Goal: Task Accomplishment & Management: Complete application form

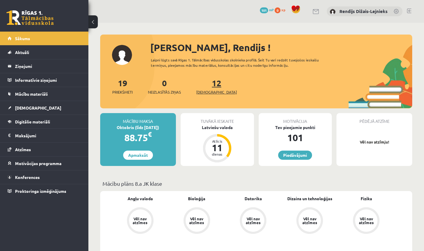
click at [208, 87] on link "12 Ieskaites" at bounding box center [216, 86] width 41 height 17
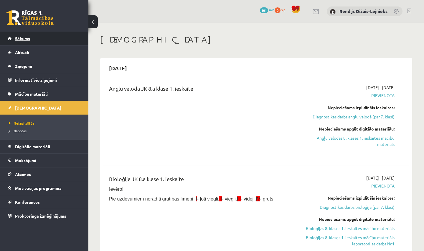
click at [25, 39] on span "Sākums" at bounding box center [22, 38] width 15 height 5
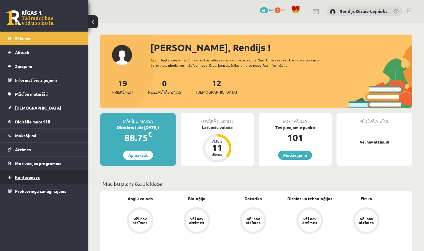
click at [24, 177] on span "Konferences" at bounding box center [27, 176] width 25 height 5
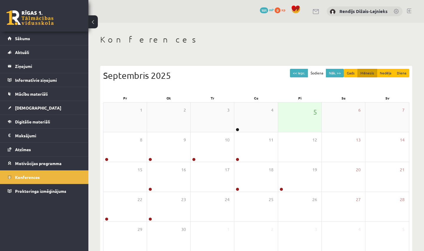
click at [299, 116] on div "5" at bounding box center [299, 116] width 43 height 29
click at [126, 157] on div "8" at bounding box center [124, 146] width 43 height 29
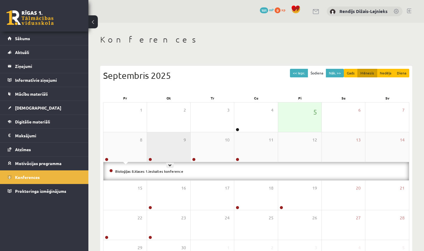
click at [165, 156] on div "9" at bounding box center [168, 146] width 43 height 29
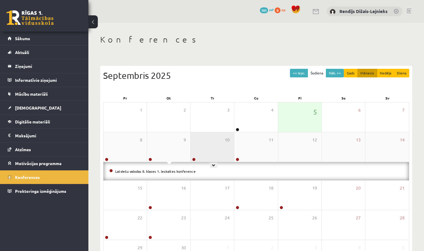
click at [200, 151] on div "10" at bounding box center [212, 146] width 43 height 29
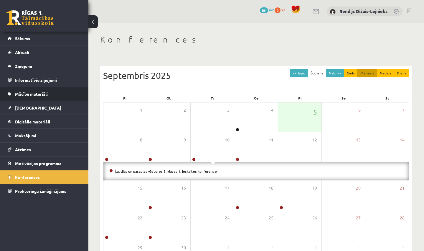
click at [35, 96] on span "Mācību materiāli" at bounding box center [31, 93] width 33 height 5
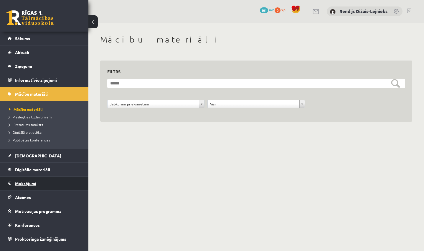
click at [21, 182] on legend "Maksājumi 0" at bounding box center [48, 183] width 66 height 14
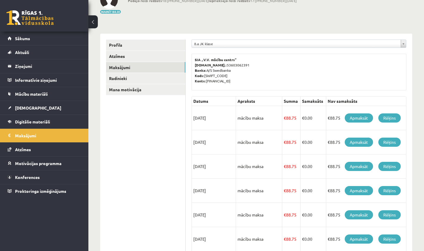
scroll to position [43, 0]
click at [391, 117] on link "Rēķins" at bounding box center [390, 117] width 22 height 9
click at [25, 191] on span "Proktoringa izmēģinājums" at bounding box center [40, 190] width 51 height 5
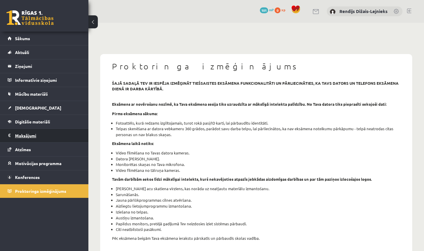
click at [25, 136] on legend "Maksājumi 0" at bounding box center [48, 136] width 66 height 14
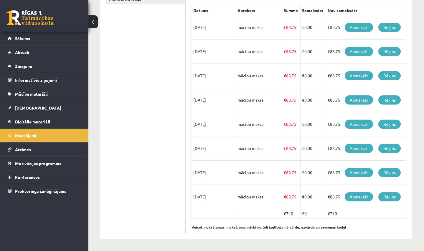
scroll to position [134, 0]
click at [25, 165] on span "Motivācijas programma" at bounding box center [38, 162] width 47 height 5
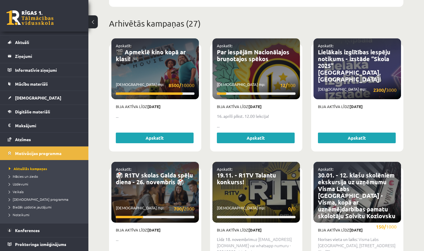
scroll to position [227, 0]
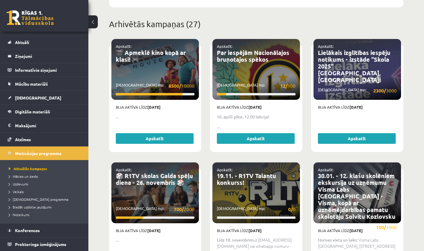
click at [263, 135] on link "Apskatīt" at bounding box center [256, 138] width 78 height 11
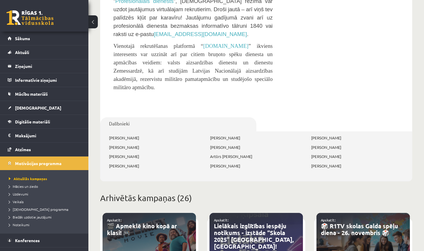
scroll to position [824, 0]
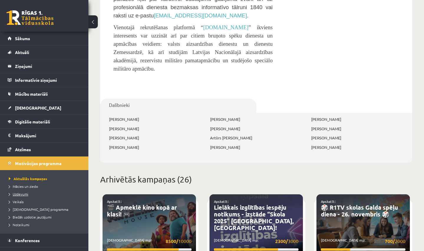
click at [24, 194] on span "Uzdevumi" at bounding box center [18, 193] width 19 height 5
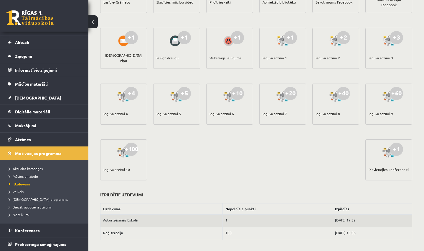
scroll to position [9, 0]
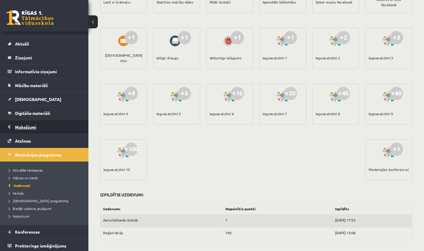
click at [39, 128] on legend "Maksājumi 0" at bounding box center [48, 127] width 66 height 14
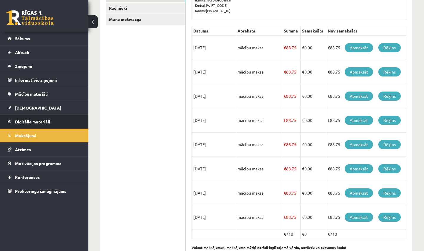
scroll to position [115, 0]
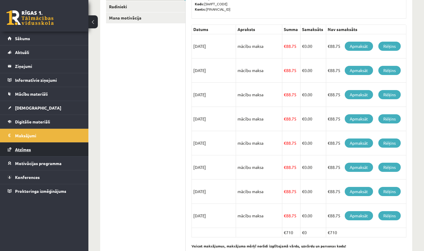
click at [28, 149] on span "Atzīmes" at bounding box center [23, 149] width 16 height 5
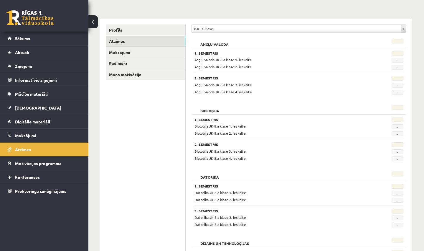
scroll to position [59, 0]
click at [121, 63] on link "Radinieki" at bounding box center [145, 62] width 79 height 11
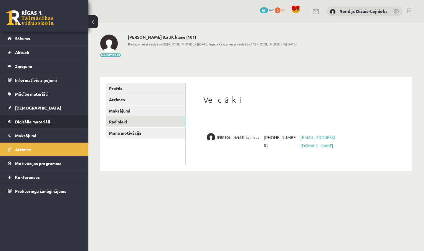
click at [26, 121] on span "Digitālie materiāli" at bounding box center [32, 121] width 35 height 5
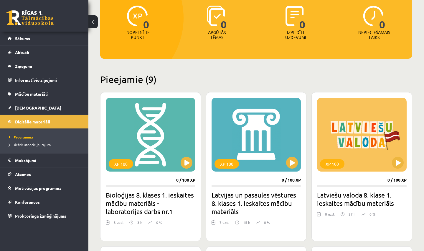
scroll to position [84, 0]
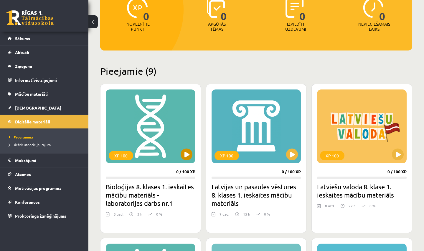
click at [187, 153] on button at bounding box center [187, 154] width 12 height 12
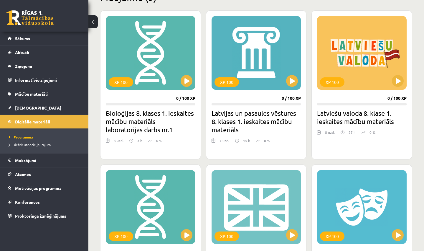
scroll to position [152, 0]
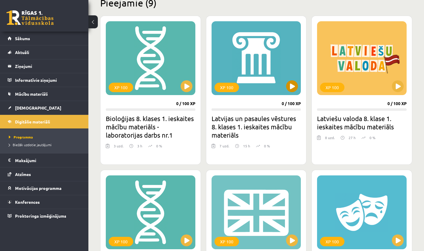
click at [292, 88] on button at bounding box center [292, 86] width 12 height 12
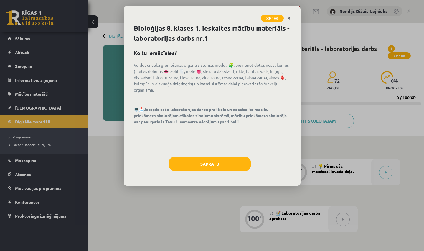
click at [290, 17] on icon "Close" at bounding box center [288, 19] width 3 height 4
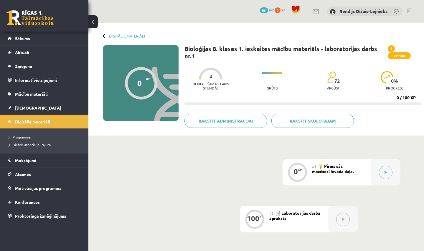
click at [102, 35] on div "Digitālie materiāli 0 XP XP 100 0 / 100 XP Bioloģijas 8. klases 1. ieskaites mā…" at bounding box center [256, 79] width 336 height 113
click at [103, 35] on div at bounding box center [105, 36] width 4 height 4
click at [93, 24] on button at bounding box center [92, 21] width 9 height 13
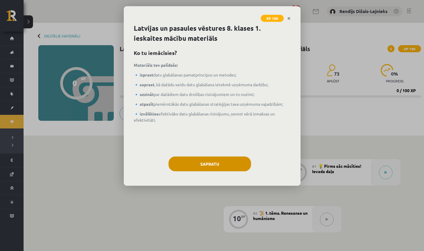
click at [209, 164] on button "Sapratu" at bounding box center [210, 163] width 83 height 15
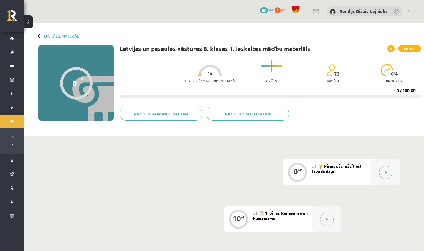
click at [387, 172] on icon at bounding box center [386, 172] width 3 height 4
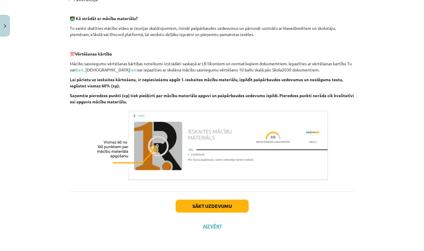
scroll to position [186, 0]
click at [201, 207] on button "Sākt uzdevumu" at bounding box center [212, 205] width 73 height 13
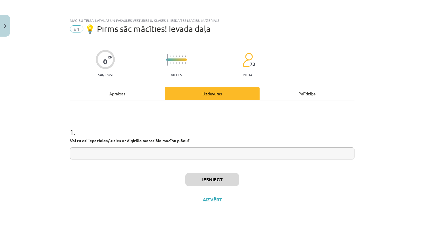
click at [114, 153] on input "text" at bounding box center [212, 153] width 285 height 12
type input "**"
click at [209, 180] on button "Iesniegt" at bounding box center [212, 179] width 54 height 13
click at [211, 179] on button "Iesniegt" at bounding box center [212, 179] width 54 height 13
click at [214, 182] on button "Iesniegt" at bounding box center [212, 179] width 54 height 13
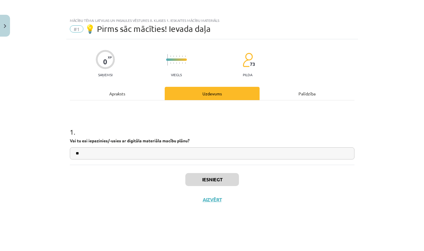
click at [214, 182] on button "Iesniegt" at bounding box center [212, 179] width 54 height 13
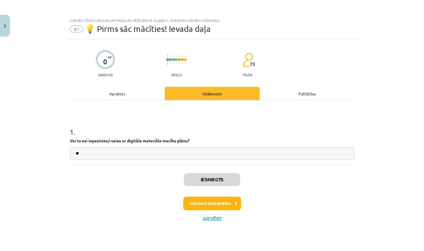
click at [208, 203] on button "Nākamā nodarbība" at bounding box center [212, 203] width 58 height 14
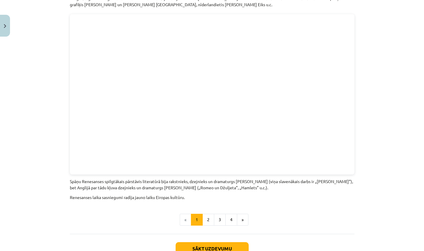
scroll to position [1251, 0]
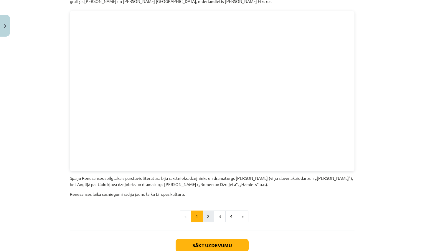
click at [208, 210] on button "2" at bounding box center [209, 216] width 12 height 12
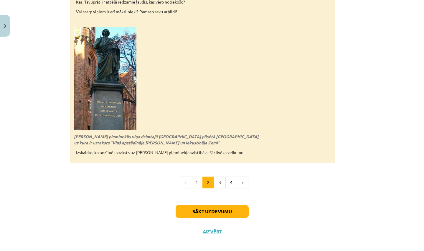
scroll to position [1291, 0]
click at [220, 178] on button "3" at bounding box center [220, 183] width 12 height 12
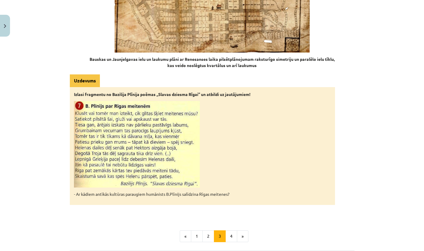
scroll to position [874, 0]
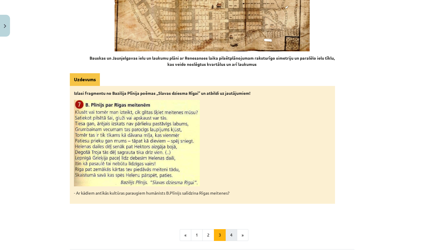
click at [230, 229] on button "4" at bounding box center [232, 235] width 12 height 12
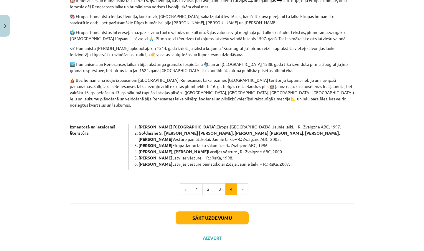
click at [228, 211] on button "Sākt uzdevumu" at bounding box center [212, 217] width 73 height 13
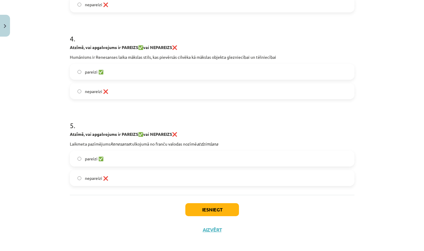
scroll to position [354, 0]
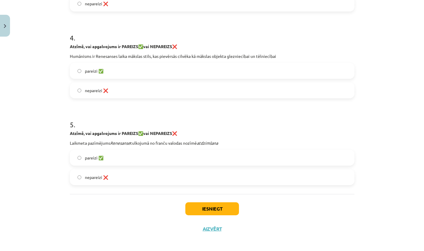
click at [206, 211] on button "Iesniegt" at bounding box center [212, 208] width 54 height 13
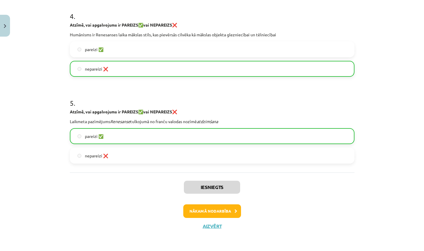
scroll to position [376, 0]
click at [211, 226] on button "Aizvērt" at bounding box center [212, 226] width 22 height 6
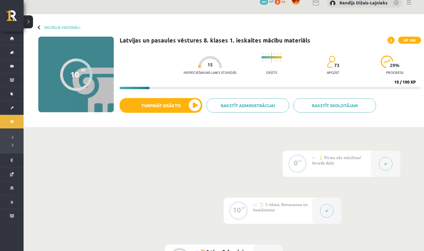
scroll to position [8, 0]
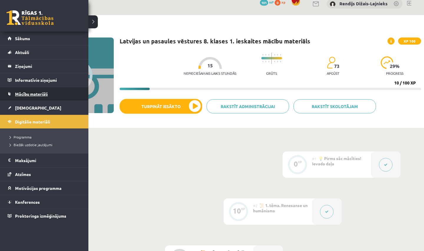
click at [21, 95] on span "Mācību materiāli" at bounding box center [31, 93] width 33 height 5
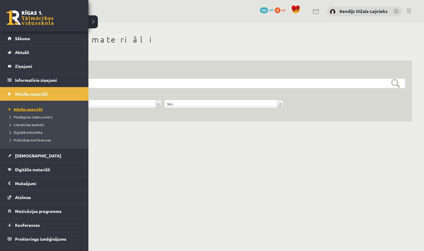
click at [21, 109] on span "Mācību materiāli" at bounding box center [24, 109] width 35 height 5
click at [22, 79] on legend "Informatīvie ziņojumi 0" at bounding box center [48, 80] width 66 height 14
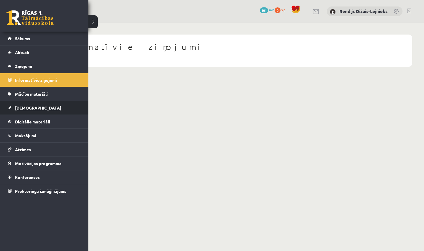
click at [21, 109] on span "[DEMOGRAPHIC_DATA]" at bounding box center [38, 107] width 46 height 5
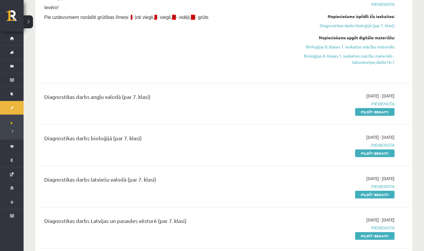
scroll to position [174, 0]
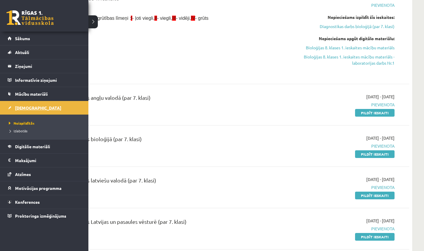
click at [26, 108] on span "[DEMOGRAPHIC_DATA]" at bounding box center [38, 107] width 46 height 5
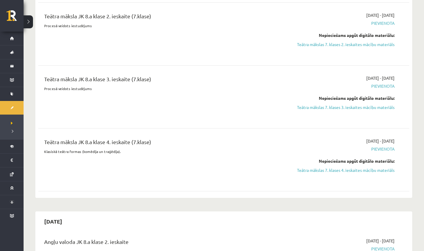
scroll to position [2556, 0]
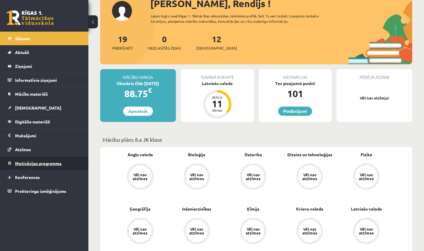
scroll to position [46, 0]
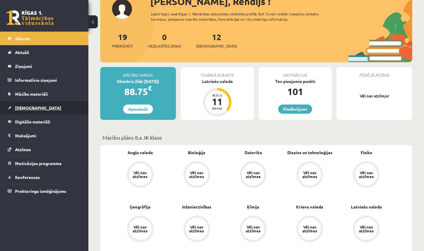
click at [25, 106] on span "[DEMOGRAPHIC_DATA]" at bounding box center [38, 107] width 46 height 5
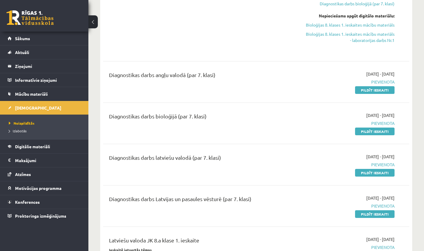
scroll to position [205, 0]
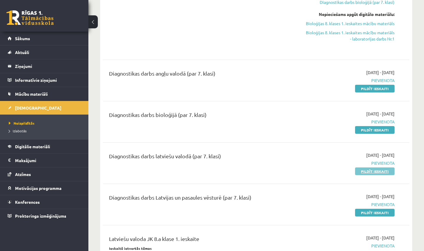
click at [372, 172] on link "Pildīt ieskaiti" at bounding box center [375, 171] width 40 height 8
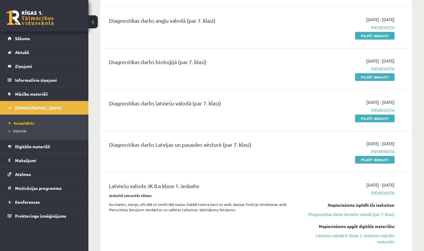
scroll to position [260, 0]
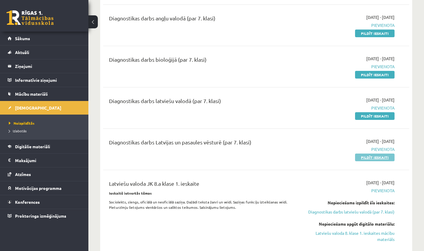
click at [370, 157] on link "Pildīt ieskaiti" at bounding box center [375, 157] width 40 height 8
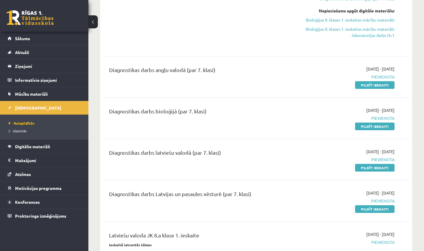
scroll to position [209, 0]
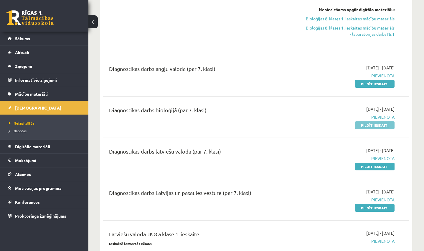
click at [368, 124] on link "Pildīt ieskaiti" at bounding box center [375, 125] width 40 height 8
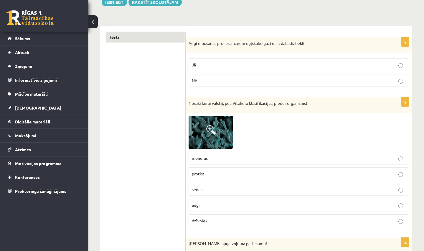
scroll to position [75, 0]
click at [252, 79] on p "Nē" at bounding box center [299, 80] width 214 height 6
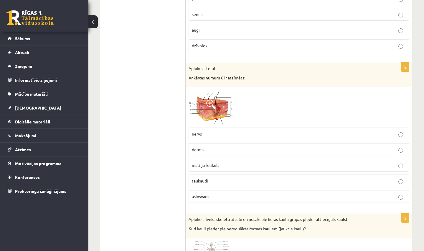
scroll to position [562, 0]
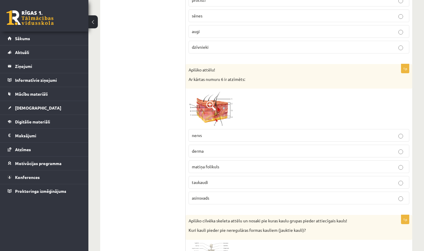
click at [209, 103] on span at bounding box center [210, 105] width 9 height 9
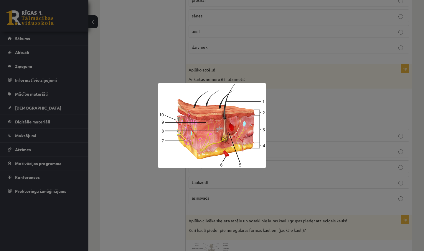
click at [351, 102] on div at bounding box center [212, 125] width 424 height 251
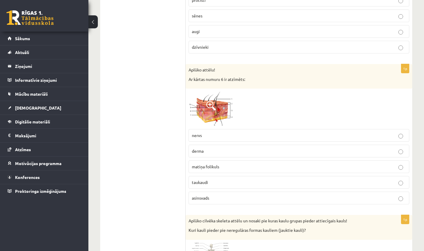
click at [204, 195] on span "asinsvads" at bounding box center [200, 197] width 17 height 5
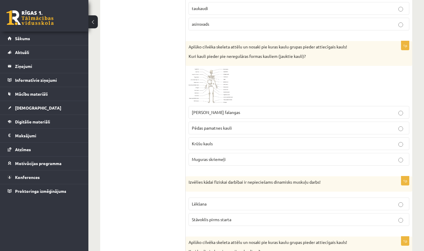
scroll to position [733, 0]
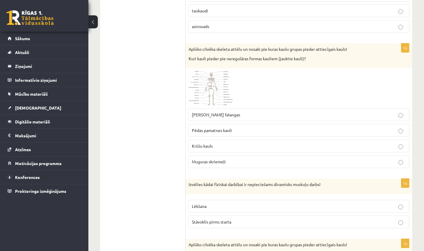
click at [210, 87] on span at bounding box center [210, 84] width 9 height 9
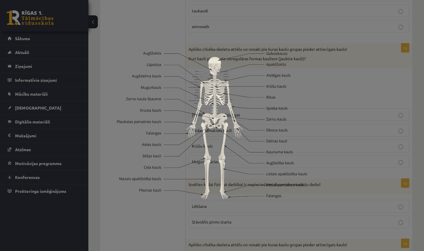
click at [210, 87] on img at bounding box center [212, 125] width 190 height 147
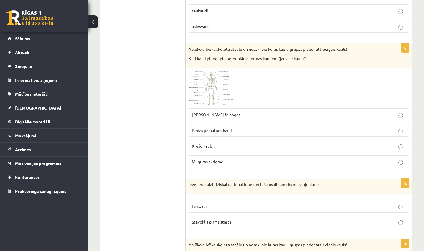
click at [208, 115] on span "Rokas pirkstu falangas" at bounding box center [216, 114] width 48 height 5
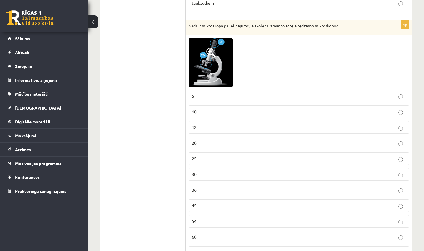
scroll to position [1330, 0]
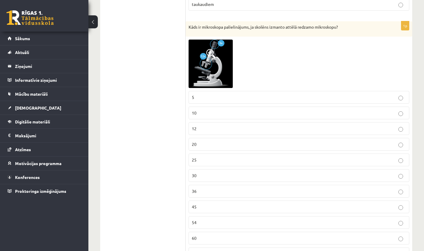
click at [219, 54] on img at bounding box center [211, 64] width 44 height 48
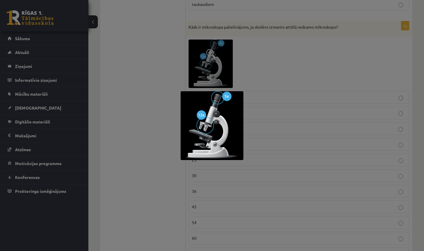
click at [220, 54] on div at bounding box center [212, 125] width 424 height 251
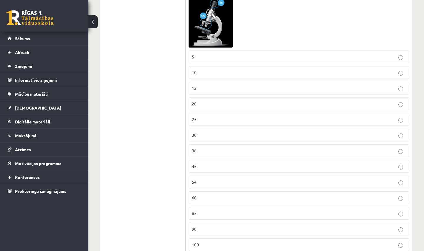
scroll to position [1372, 0]
click at [198, 193] on p "60" at bounding box center [299, 196] width 214 height 6
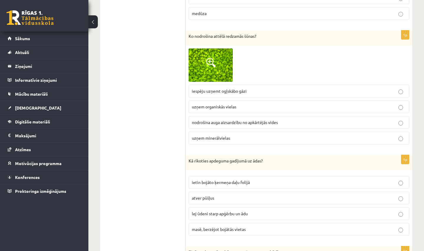
scroll to position [1692, 0]
click at [210, 58] on span at bounding box center [210, 62] width 9 height 9
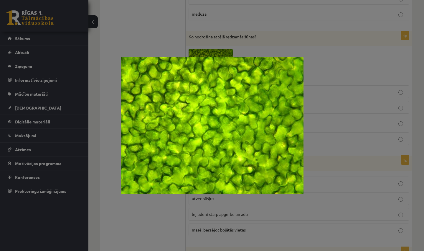
click at [210, 58] on img at bounding box center [212, 125] width 183 height 137
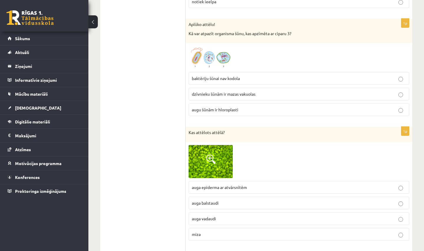
scroll to position [2395, 0]
click at [222, 55] on img at bounding box center [211, 56] width 44 height 23
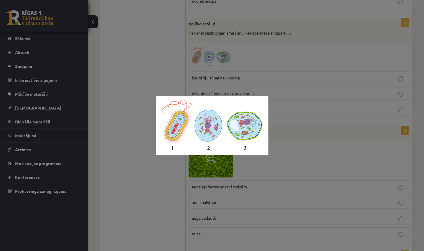
click at [222, 55] on div at bounding box center [212, 125] width 424 height 251
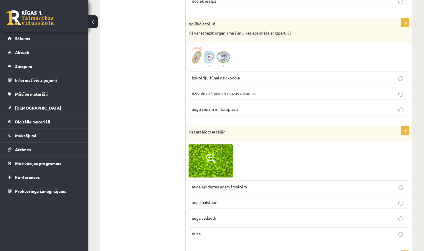
click at [224, 52] on img at bounding box center [211, 56] width 44 height 23
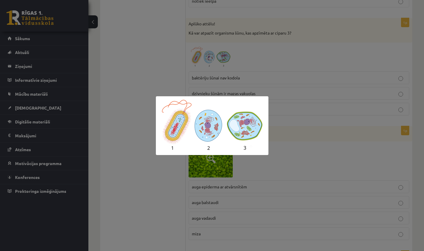
click at [224, 52] on div at bounding box center [212, 125] width 424 height 251
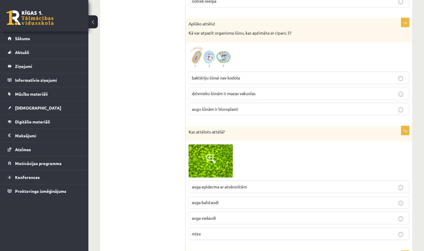
click at [224, 53] on img at bounding box center [211, 56] width 44 height 23
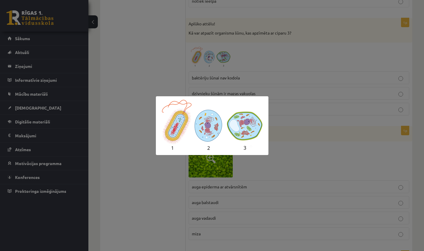
click at [224, 53] on div at bounding box center [212, 125] width 424 height 251
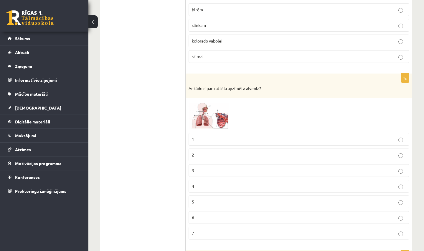
scroll to position [2665, 0]
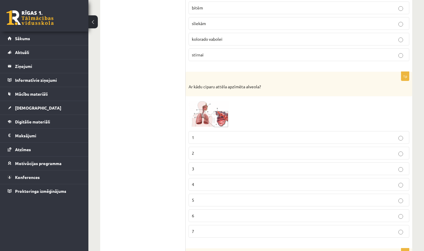
click at [204, 112] on img at bounding box center [211, 113] width 44 height 29
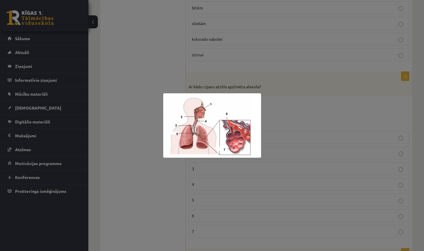
click at [232, 131] on img at bounding box center [212, 125] width 98 height 64
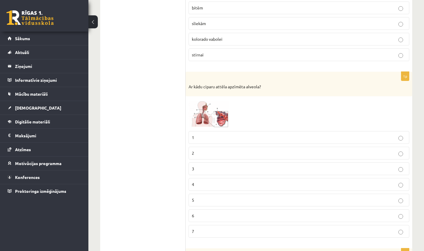
click at [203, 113] on img at bounding box center [211, 113] width 44 height 29
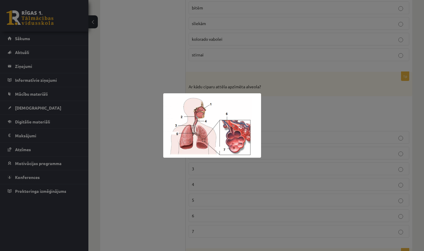
click at [205, 142] on img at bounding box center [212, 125] width 98 height 64
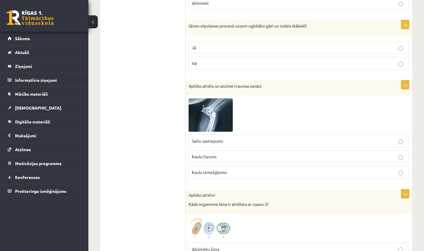
scroll to position [3095, 0]
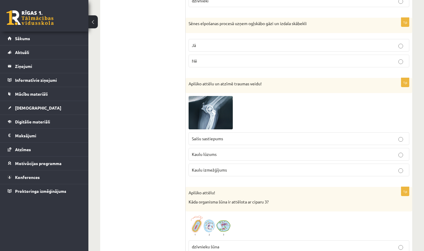
click at [209, 105] on span at bounding box center [210, 109] width 9 height 9
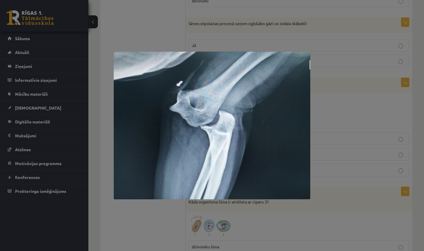
click at [224, 111] on img at bounding box center [212, 125] width 197 height 147
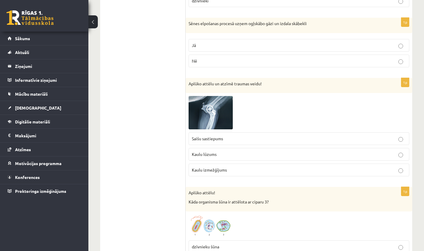
click at [224, 111] on img at bounding box center [211, 112] width 44 height 33
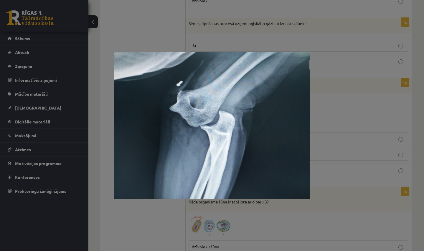
click at [224, 111] on img at bounding box center [212, 125] width 197 height 147
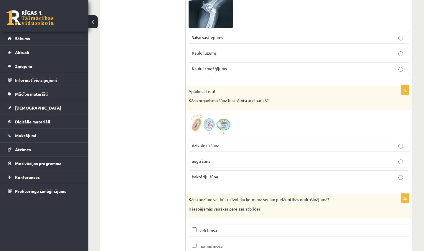
scroll to position [3200, 0]
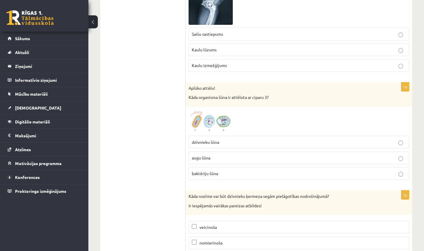
click at [203, 155] on span "augu šūna" at bounding box center [201, 157] width 19 height 5
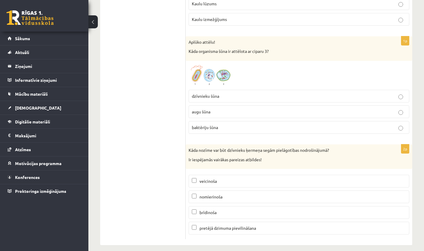
scroll to position [3246, 0]
click at [241, 129] on fieldset "dzīvnieku šūna augu šūna baktēriju šūna" at bounding box center [299, 111] width 221 height 49
click at [197, 209] on p "brīdinoša" at bounding box center [299, 212] width 214 height 6
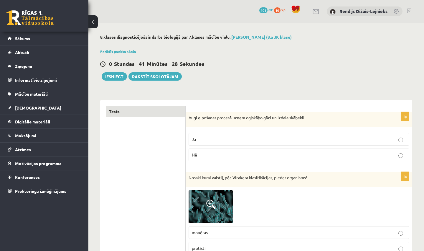
scroll to position [0, 0]
click at [116, 77] on button "Iesniegt" at bounding box center [114, 76] width 25 height 8
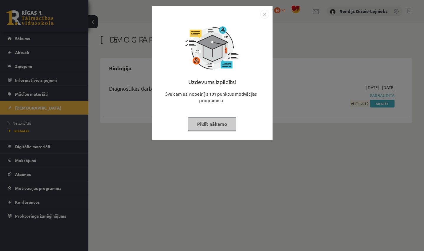
click at [264, 15] on img "Close" at bounding box center [264, 14] width 9 height 9
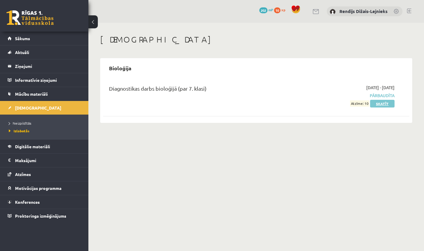
click at [382, 103] on link "Skatīt" at bounding box center [382, 104] width 24 height 8
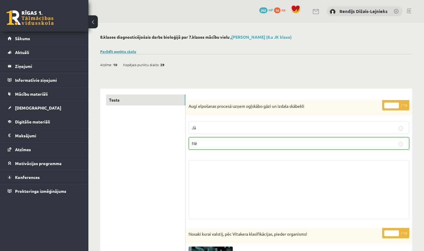
click at [120, 52] on link "Parādīt punktu skalu" at bounding box center [118, 51] width 36 height 5
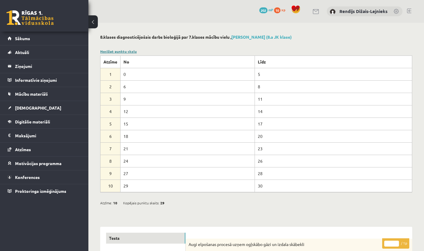
click at [120, 52] on link "Noslēpt punktu skalu" at bounding box center [118, 51] width 37 height 5
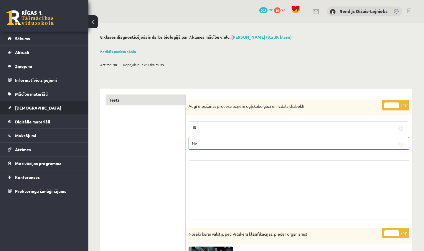
click at [24, 108] on span "[DEMOGRAPHIC_DATA]" at bounding box center [38, 107] width 46 height 5
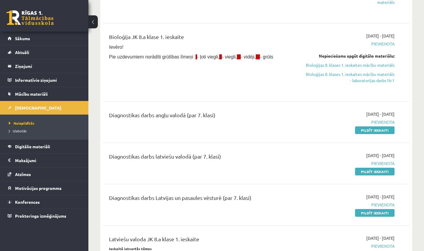
scroll to position [139, 0]
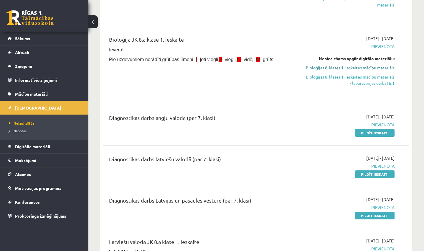
click at [312, 67] on link "Bioloģijas 8. klases 1. ieskaites mācību materiāls" at bounding box center [349, 68] width 89 height 6
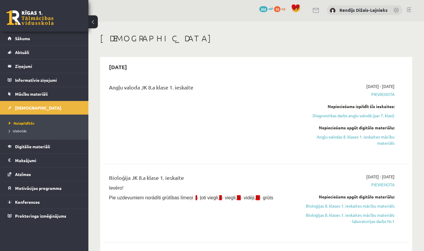
scroll to position [1, 0]
click at [24, 38] on span "Sākums" at bounding box center [22, 38] width 15 height 5
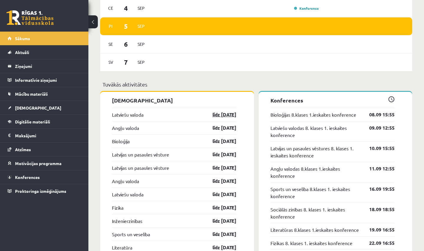
scroll to position [506, 0]
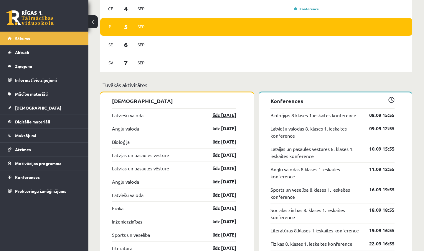
click at [223, 116] on link "līdz 15.09.25" at bounding box center [219, 114] width 34 height 7
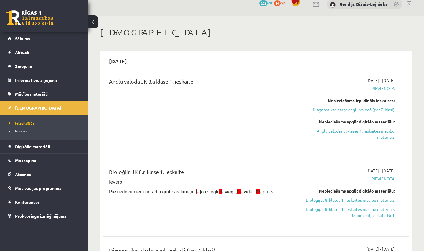
scroll to position [9, 0]
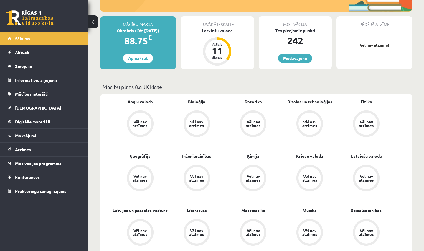
scroll to position [98, 0]
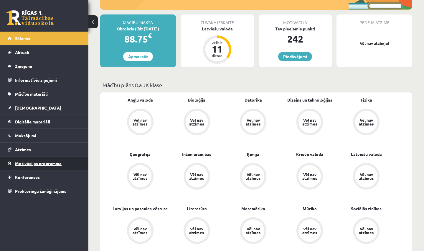
click at [52, 166] on link "Motivācijas programma" at bounding box center [44, 163] width 73 height 14
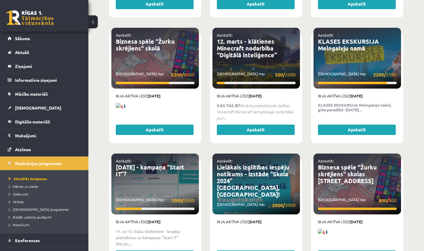
scroll to position [863, 0]
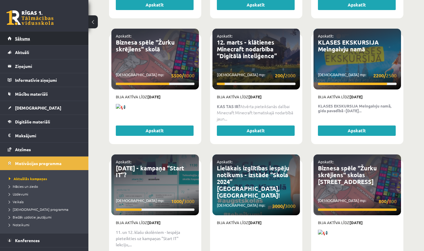
click at [45, 39] on link "Sākums" at bounding box center [44, 39] width 73 height 14
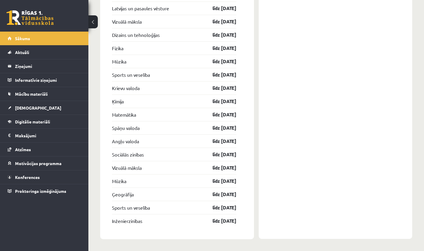
scroll to position [1595, 0]
click at [40, 57] on link "Aktuāli" at bounding box center [44, 52] width 73 height 14
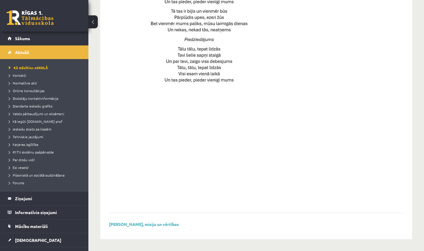
scroll to position [391, 0]
click at [37, 214] on legend "Informatīvie ziņojumi 0" at bounding box center [48, 212] width 66 height 14
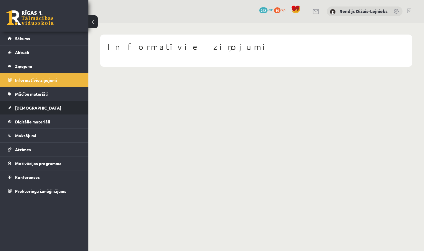
click at [47, 113] on link "[DEMOGRAPHIC_DATA]" at bounding box center [44, 108] width 73 height 14
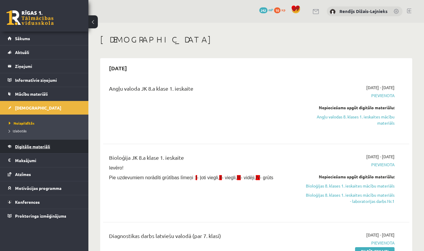
click at [42, 143] on link "Digitālie materiāli" at bounding box center [44, 146] width 73 height 14
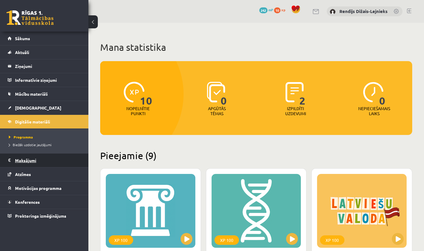
click at [45, 157] on legend "Maksājumi 0" at bounding box center [48, 160] width 66 height 14
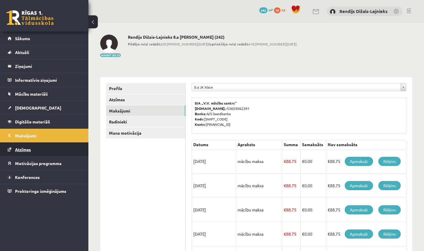
click at [49, 153] on link "Atzīmes" at bounding box center [44, 149] width 73 height 14
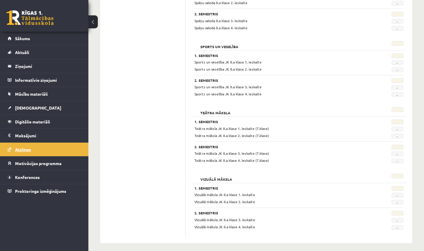
scroll to position [1116, 0]
click at [57, 162] on span "Motivācijas programma" at bounding box center [38, 162] width 47 height 5
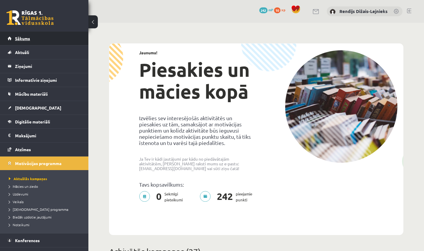
click at [53, 42] on link "Sākums" at bounding box center [44, 39] width 73 height 14
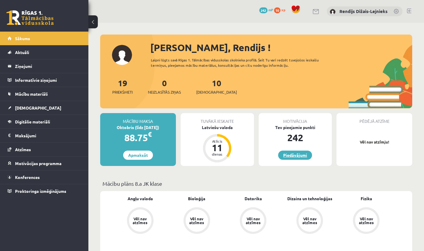
click at [290, 152] on link "Piedāvājumi" at bounding box center [295, 154] width 34 height 9
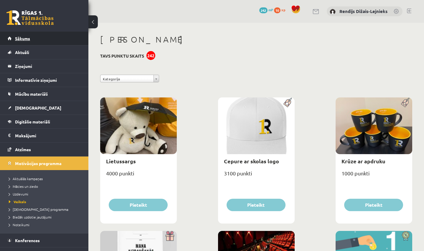
click at [29, 40] on span "Sākums" at bounding box center [22, 38] width 15 height 5
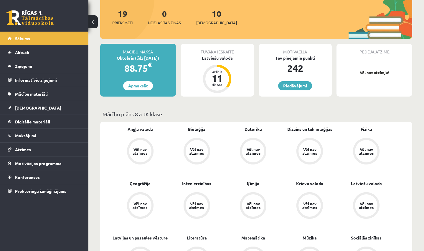
scroll to position [70, 0]
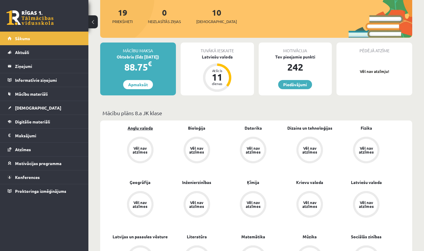
click at [134, 129] on link "Angļu valoda" at bounding box center [140, 128] width 25 height 6
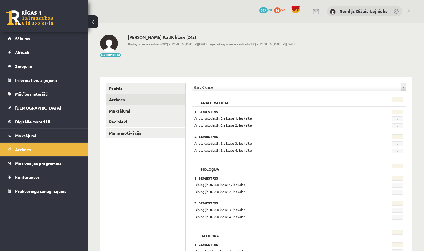
click at [395, 118] on span "-" at bounding box center [398, 118] width 12 height 5
click at [350, 118] on div "Angļu valoda JK 8.a klase 1. ieskaite" at bounding box center [281, 118] width 182 height 6
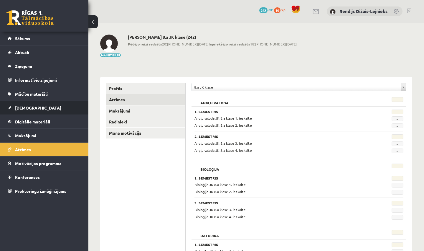
click at [27, 109] on span "[DEMOGRAPHIC_DATA]" at bounding box center [38, 107] width 46 height 5
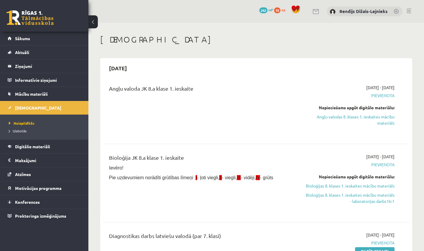
click at [26, 111] on link "[DEMOGRAPHIC_DATA]" at bounding box center [44, 108] width 73 height 14
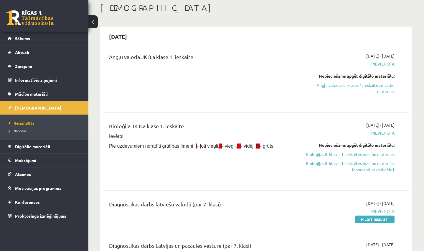
scroll to position [25, 0]
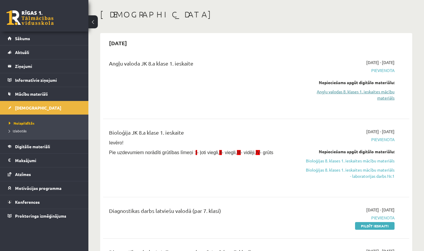
click at [358, 92] on link "Angļu valodas 8. klases 1. ieskaites mācību materiāls" at bounding box center [349, 94] width 89 height 12
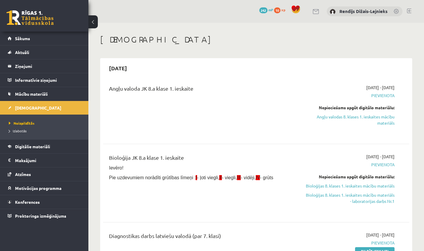
scroll to position [0, 0]
click at [374, 117] on link "Angļu valodas 8. klases 1. ieskaites mācību materiāls" at bounding box center [349, 119] width 89 height 12
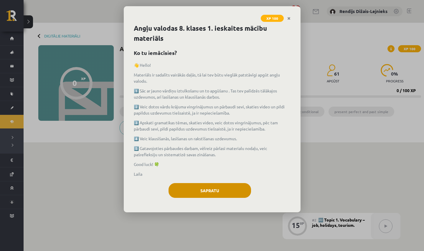
click at [214, 191] on button "Sapratu" at bounding box center [210, 190] width 83 height 15
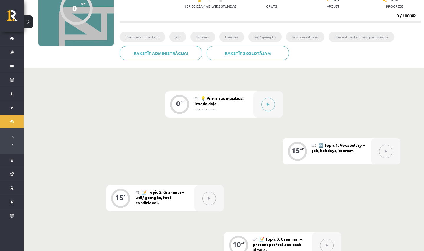
scroll to position [75, 0]
click at [268, 105] on icon at bounding box center [268, 105] width 3 height 4
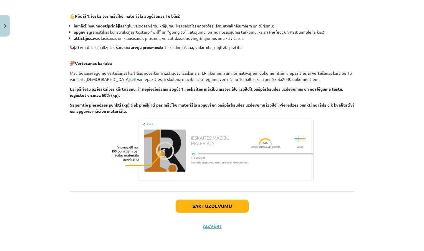
scroll to position [378, 0]
click at [207, 226] on button "Aizvērt" at bounding box center [212, 226] width 22 height 6
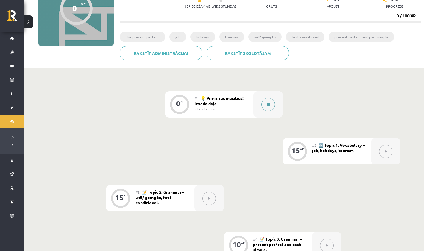
click at [269, 104] on icon at bounding box center [268, 105] width 3 height 4
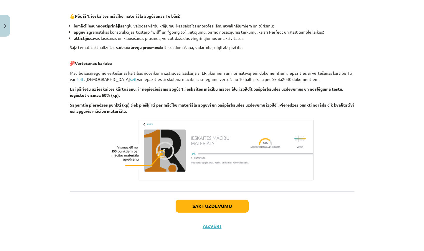
scroll to position [379, 0]
click at [214, 207] on button "Sākt uzdevumu" at bounding box center [212, 205] width 73 height 13
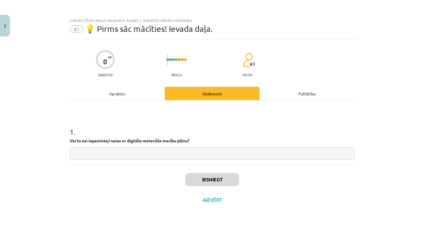
click at [105, 151] on input "text" at bounding box center [212, 153] width 285 height 12
type input "**"
click at [203, 180] on button "Iesniegt" at bounding box center [212, 179] width 54 height 13
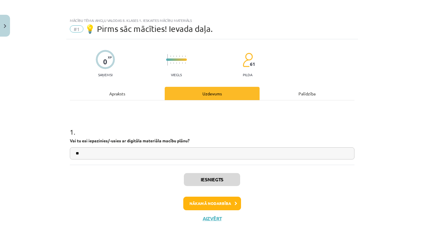
click at [212, 203] on button "Nākamā nodarbība" at bounding box center [212, 203] width 58 height 14
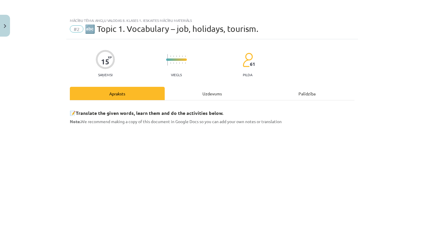
click at [7, 30] on button "Close" at bounding box center [5, 26] width 10 height 22
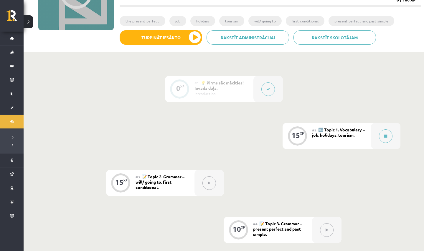
scroll to position [88, 0]
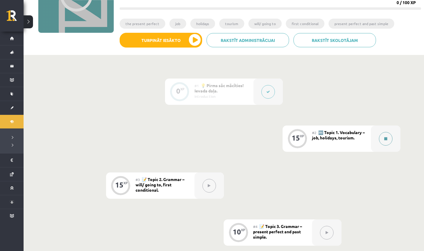
click at [387, 140] on icon at bounding box center [385, 139] width 3 height 4
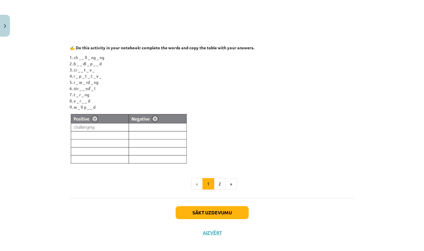
scroll to position [481, 0]
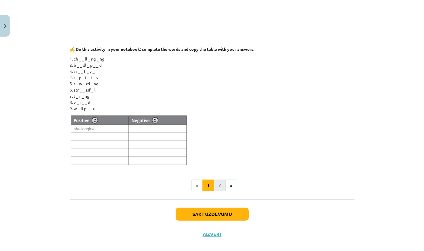
click at [220, 187] on button "2" at bounding box center [220, 185] width 12 height 12
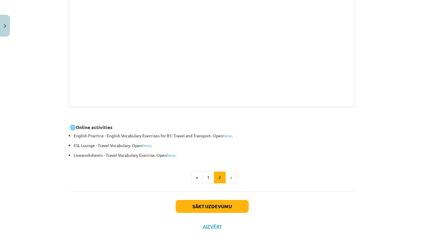
scroll to position [177, 0]
click at [211, 208] on button "Sākt uzdevumu" at bounding box center [212, 206] width 73 height 13
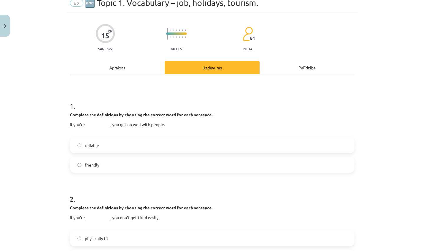
scroll to position [15, 0]
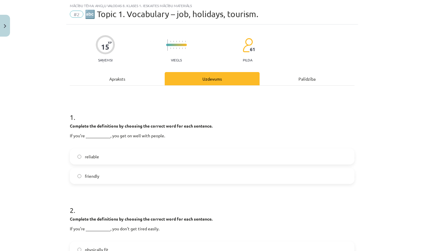
click at [82, 174] on label "friendly" at bounding box center [212, 175] width 284 height 15
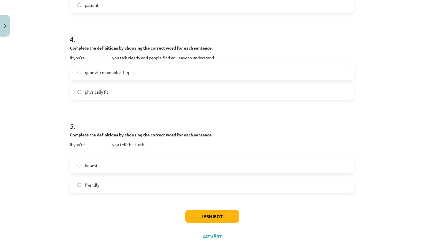
scroll to position [371, 0]
click at [206, 215] on button "Iesniegt" at bounding box center [212, 215] width 54 height 13
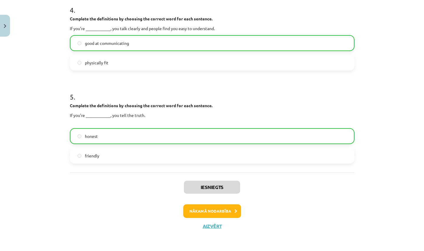
scroll to position [401, 0]
click at [208, 210] on button "Nākamā nodarbība" at bounding box center [212, 211] width 58 height 14
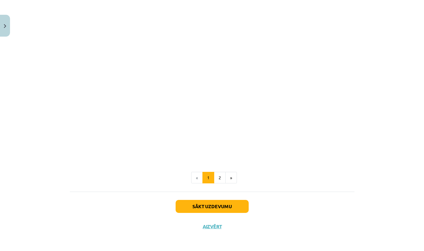
scroll to position [694, 0]
click at [217, 206] on button "Sākt uzdevumu" at bounding box center [212, 206] width 73 height 13
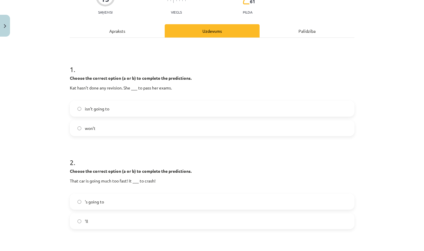
scroll to position [60, 0]
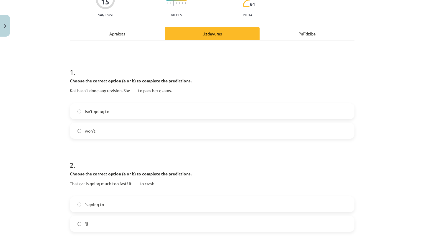
click at [94, 130] on span "won’t" at bounding box center [90, 131] width 11 height 6
click at [80, 158] on h1 "2 ." at bounding box center [212, 159] width 285 height 18
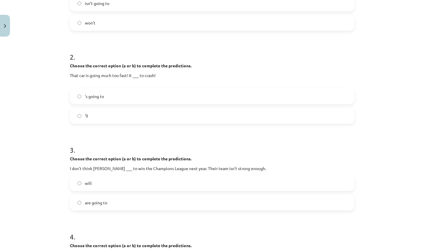
scroll to position [168, 0]
click at [77, 184] on label "will" at bounding box center [212, 182] width 284 height 15
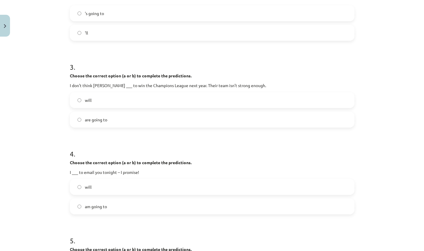
scroll to position [254, 0]
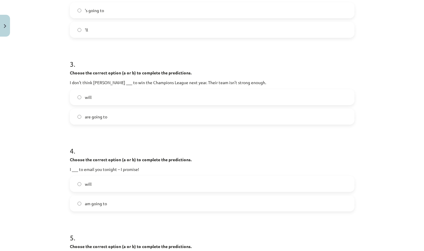
click at [75, 184] on label "will" at bounding box center [212, 183] width 284 height 15
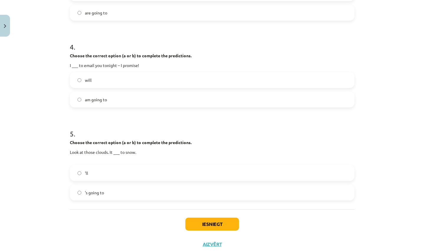
scroll to position [359, 0]
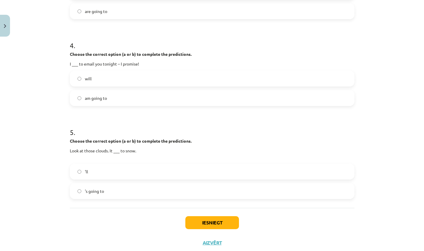
click at [78, 188] on label "'s going to" at bounding box center [212, 190] width 284 height 15
click at [194, 218] on button "Iesniegt" at bounding box center [212, 222] width 54 height 13
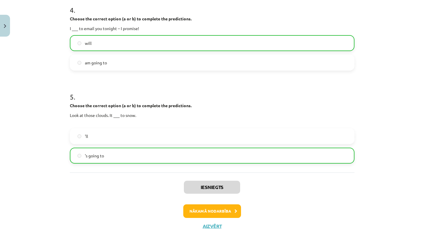
scroll to position [395, 0]
click at [208, 212] on button "Nākamā nodarbība" at bounding box center [212, 211] width 58 height 14
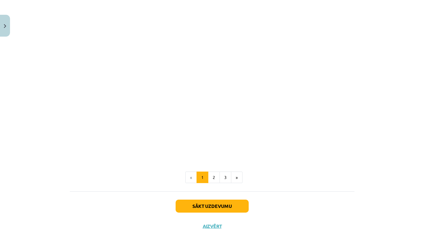
scroll to position [656, 0]
click at [210, 206] on button "Sākt uzdevumu" at bounding box center [212, 206] width 73 height 13
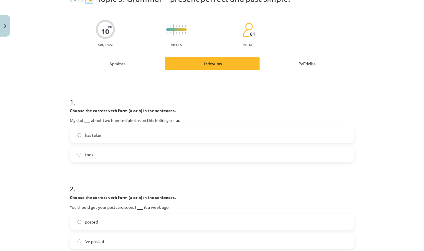
scroll to position [15, 0]
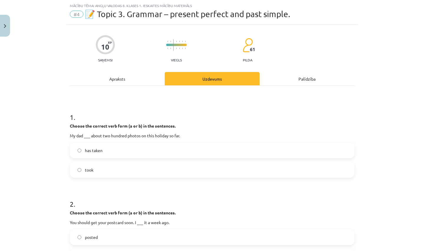
click at [91, 162] on div "took" at bounding box center [212, 170] width 285 height 16
click at [90, 170] on span "took" at bounding box center [89, 170] width 9 height 6
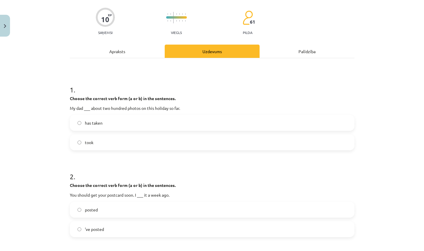
scroll to position [48, 0]
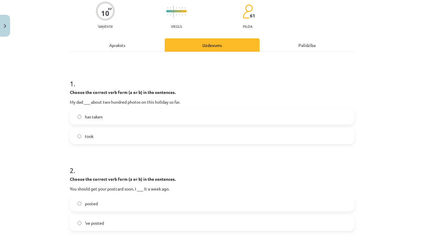
click at [80, 209] on label "posted" at bounding box center [212, 203] width 284 height 15
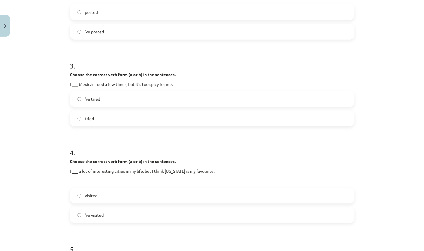
scroll to position [244, 0]
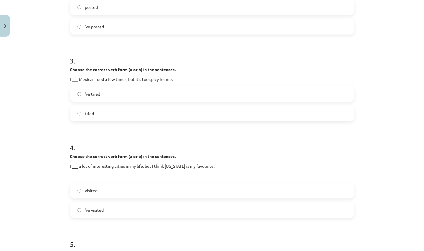
click at [79, 205] on label "'ve visited" at bounding box center [212, 209] width 284 height 15
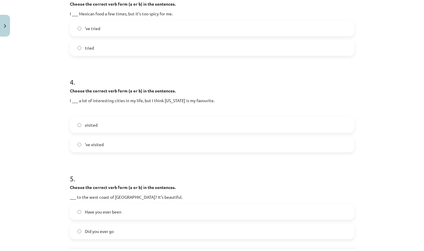
scroll to position [313, 0]
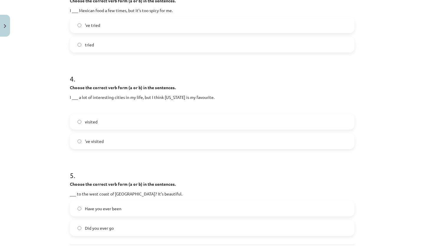
click at [80, 211] on label "Have you ever been" at bounding box center [212, 208] width 284 height 15
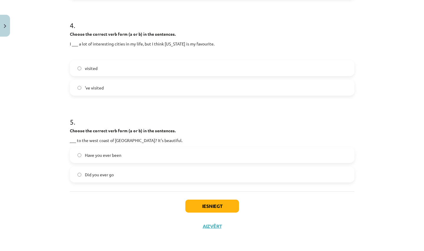
scroll to position [367, 0]
click at [195, 203] on button "Iesniegt" at bounding box center [212, 205] width 54 height 13
click at [211, 205] on button "Iesniegt" at bounding box center [212, 205] width 54 height 13
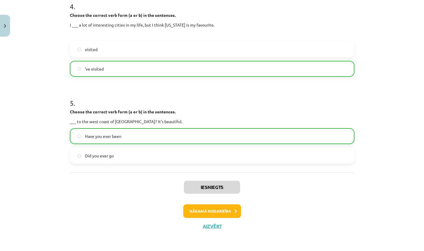
scroll to position [386, 0]
click at [209, 211] on button "Nākamā nodarbība" at bounding box center [212, 211] width 58 height 14
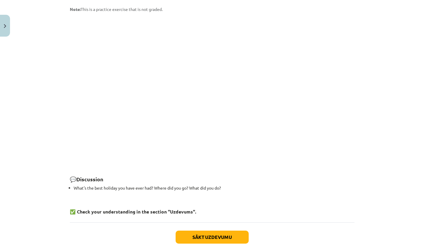
scroll to position [777, 0]
click at [208, 231] on button "Sākt uzdevumu" at bounding box center [212, 237] width 73 height 13
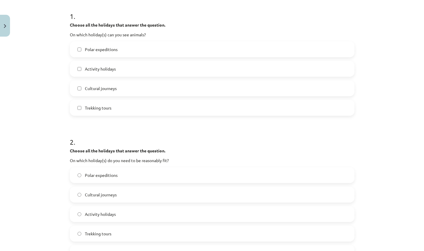
scroll to position [116, 0]
click at [85, 89] on span "Cultural journeys" at bounding box center [101, 88] width 32 height 6
click at [84, 89] on label "Cultural journeys" at bounding box center [212, 87] width 284 height 15
click at [86, 69] on span "Activity holidays" at bounding box center [100, 68] width 31 height 6
click at [85, 70] on span "Activity holidays" at bounding box center [100, 68] width 31 height 6
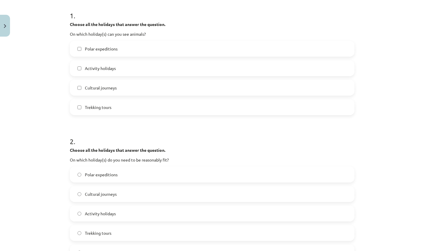
click at [85, 52] on label "Polar expeditions" at bounding box center [212, 48] width 284 height 15
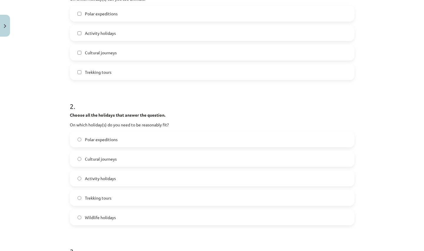
scroll to position [159, 0]
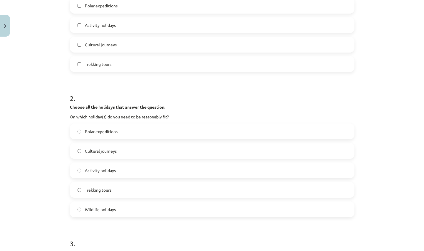
click at [78, 192] on label "Trekking tours" at bounding box center [212, 189] width 284 height 15
click at [79, 172] on label "Activity holidays" at bounding box center [212, 170] width 284 height 15
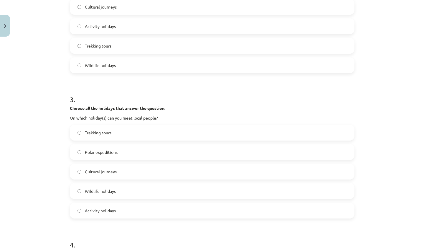
scroll to position [303, 0]
click at [83, 174] on label "Cultural journeys" at bounding box center [212, 171] width 284 height 15
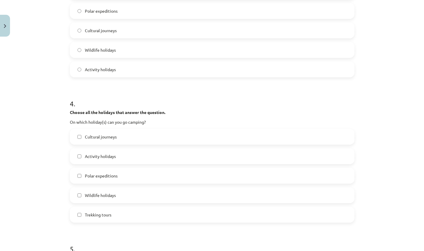
scroll to position [445, 0]
click at [78, 192] on label "Wildlife holidays" at bounding box center [212, 194] width 284 height 15
click at [80, 210] on label "Trekking tours" at bounding box center [212, 213] width 284 height 15
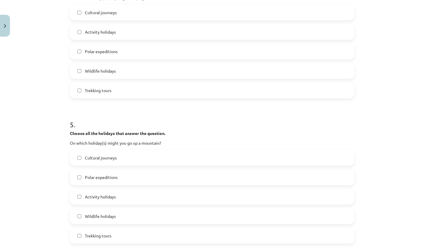
scroll to position [576, 0]
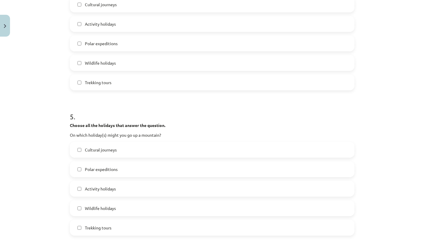
click at [77, 225] on label "Trekking tours" at bounding box center [212, 227] width 284 height 15
click at [78, 211] on label "Wildlife holidays" at bounding box center [212, 207] width 284 height 15
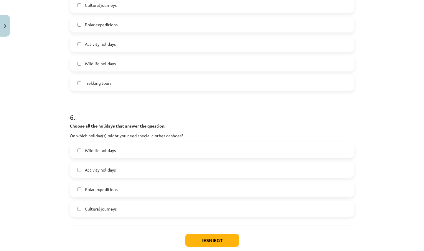
scroll to position [722, 0]
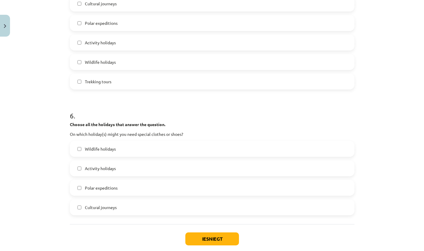
click at [81, 148] on label "Wildlife holidays" at bounding box center [212, 148] width 284 height 15
click at [79, 171] on label "Activity holidays" at bounding box center [212, 168] width 284 height 15
click at [84, 191] on label "Polar expeditions" at bounding box center [212, 187] width 284 height 15
click at [196, 236] on button "Iesniegt" at bounding box center [212, 238] width 54 height 13
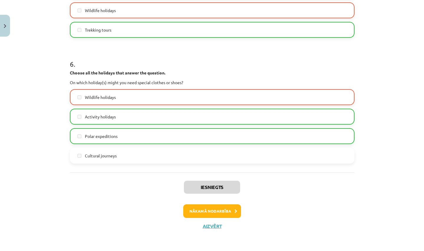
scroll to position [774, 0]
click at [215, 211] on button "Nākamā nodarbība" at bounding box center [212, 211] width 58 height 14
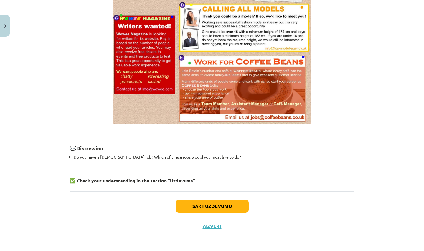
scroll to position [413, 0]
click at [212, 205] on button "Sākt uzdevumu" at bounding box center [212, 206] width 73 height 13
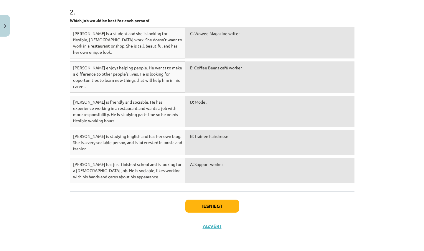
scroll to position [393, 0]
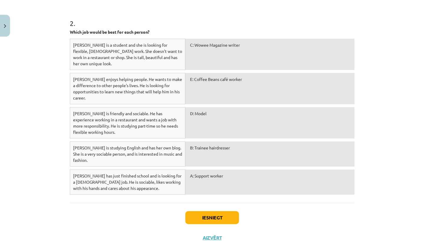
click at [205, 141] on div "B: Trainee hairdresser" at bounding box center [269, 153] width 169 height 25
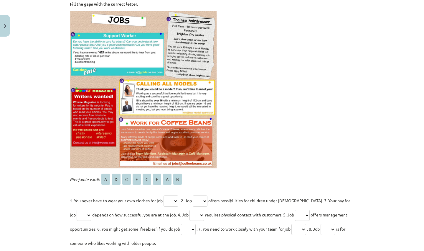
scroll to position [139, 0]
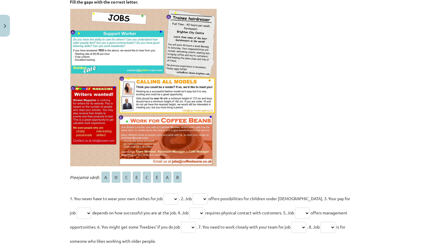
click at [118, 51] on img at bounding box center [143, 88] width 147 height 158
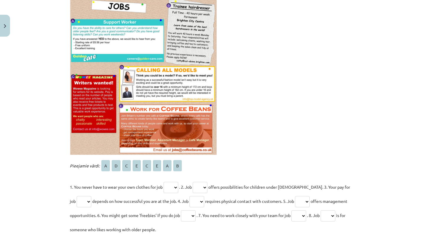
scroll to position [150, 0]
select select "*"
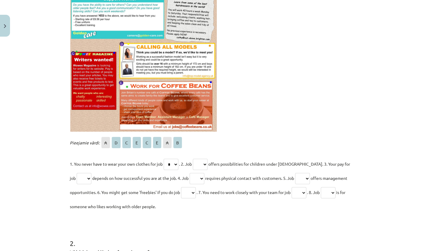
scroll to position [174, 0]
select select "*"
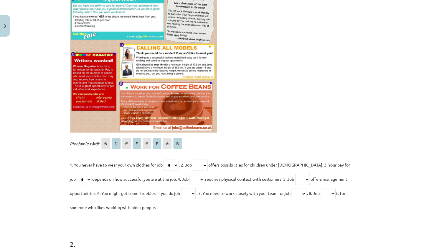
scroll to position [173, 0]
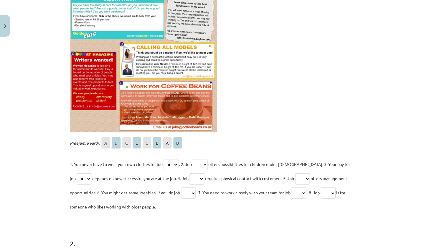
click at [195, 176] on select "* * * * * * * *" at bounding box center [197, 178] width 15 height 11
select select "*"
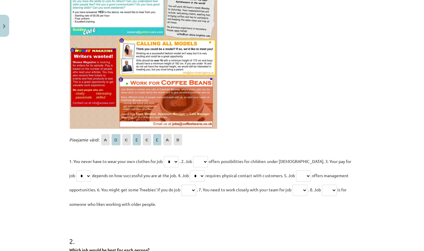
scroll to position [182, 0]
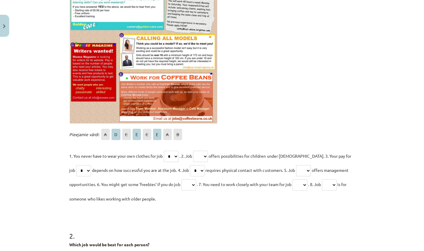
click at [302, 169] on select "* * * * * * * *" at bounding box center [302, 169] width 15 height 11
select select "*"
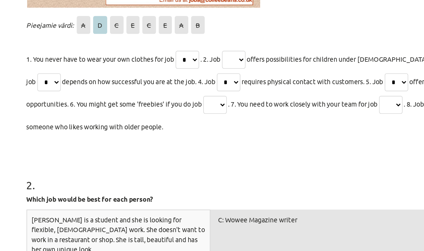
scroll to position [229, 0]
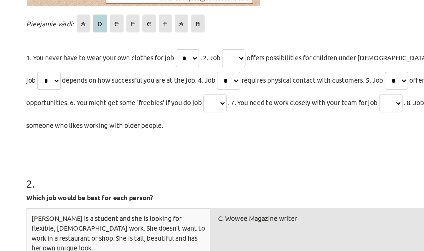
click at [181, 131] on select "* * * * * * * *" at bounding box center [188, 136] width 15 height 11
select select "*"
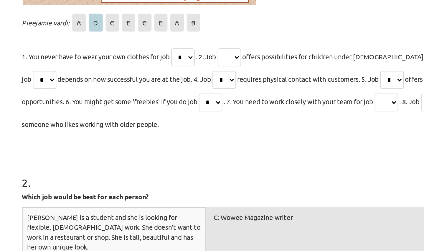
scroll to position [263, 0]
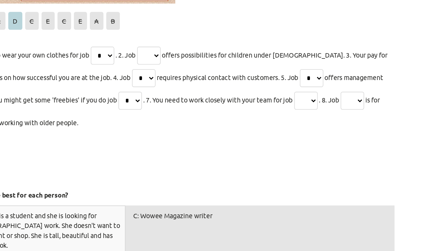
click at [321, 97] on select "* * * * * * * *" at bounding box center [328, 102] width 15 height 11
select select "*"
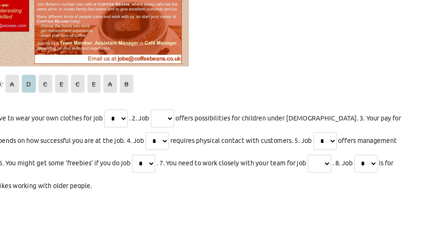
scroll to position [225, 0]
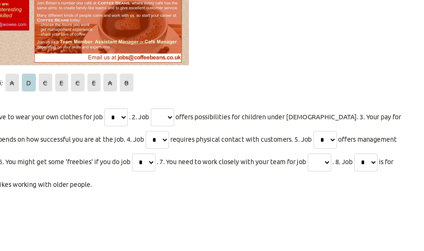
select select "*"
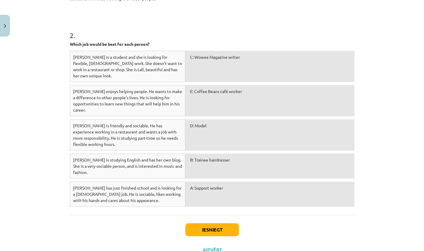
scroll to position [380, 0]
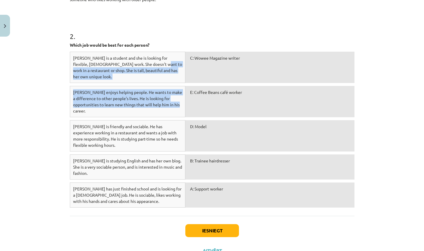
drag, startPoint x: 141, startPoint y: 65, endPoint x: 135, endPoint y: 110, distance: 44.9
click at [135, 110] on div "Sarah is a student and she is looking for flexible, part-time work. She doesn't…" at bounding box center [212, 131] width 285 height 159
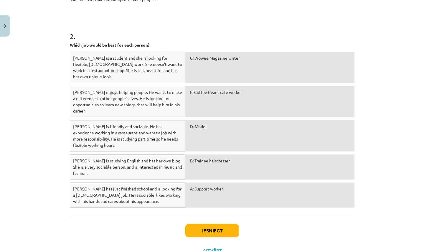
click at [195, 102] on div "E: Coffee Beans café worker" at bounding box center [269, 101] width 169 height 31
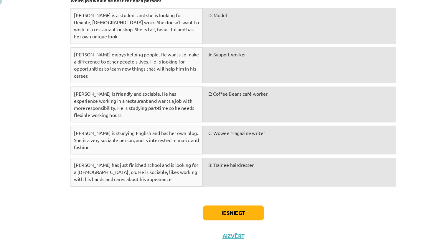
scroll to position [60, 0]
click at [196, 211] on button "Iesniegt" at bounding box center [212, 217] width 54 height 13
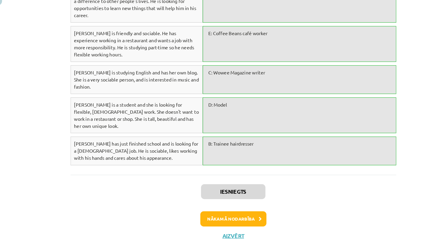
scroll to position [70, 0]
click at [202, 216] on button "Nākamā nodarbība" at bounding box center [212, 223] width 58 height 14
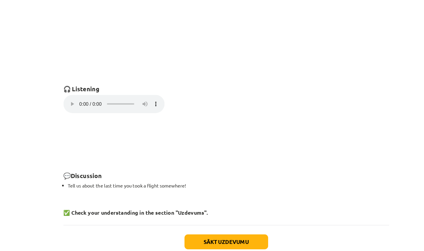
scroll to position [394, 0]
click at [185, 206] on button "Sākt uzdevumu" at bounding box center [212, 212] width 73 height 13
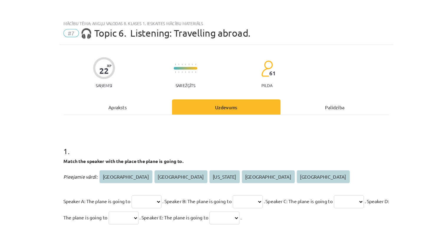
scroll to position [0, 0]
click at [135, 26] on span "🎧 Topic 6. Listening: Travelling abroad." at bounding box center [159, 29] width 149 height 10
click at [188, 24] on span "🎧 Topic 6. Listening: Travelling abroad." at bounding box center [159, 29] width 149 height 10
click at [190, 38] on div "Mācību tēma: Angļu valodas 8. klases 1. ieskaites mācību materiāls #7 🎧 Topic 6…" at bounding box center [212, 27] width 292 height 24
click at [149, 28] on span "🎧 Topic 6. Listening: Travelling abroad." at bounding box center [159, 29] width 149 height 10
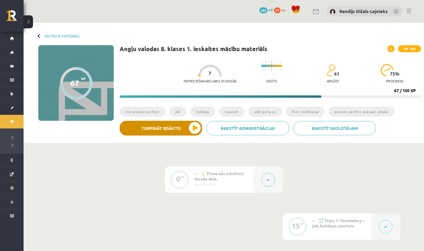
click at [190, 128] on button "Turpināt iesākto" at bounding box center [161, 128] width 83 height 15
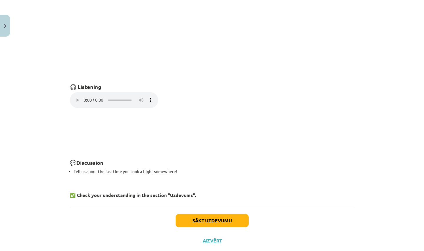
scroll to position [390, 0]
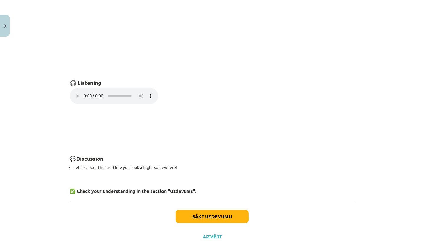
click at [79, 94] on audio "Your browser does not support the audio element." at bounding box center [114, 96] width 88 height 16
click at [75, 92] on audio "Your browser does not support the audio element." at bounding box center [114, 96] width 88 height 16
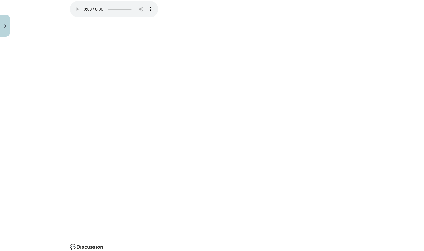
scroll to position [477, 0]
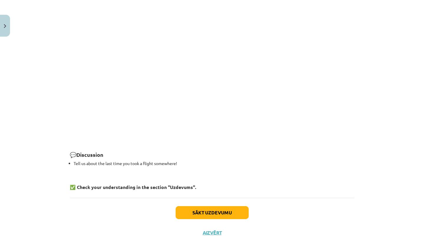
click at [209, 206] on button "Sākt uzdevumu" at bounding box center [212, 212] width 73 height 13
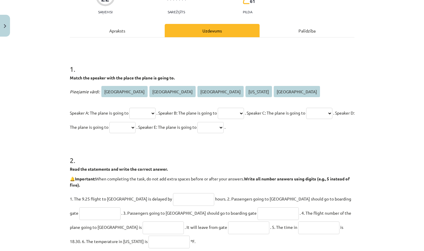
scroll to position [62, 0]
select select "****"
select select "*****"
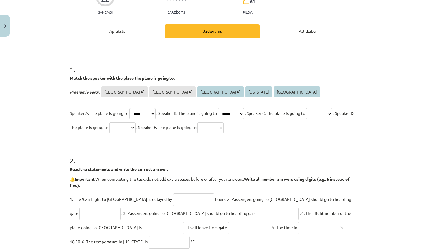
select select "******"
select select "*********"
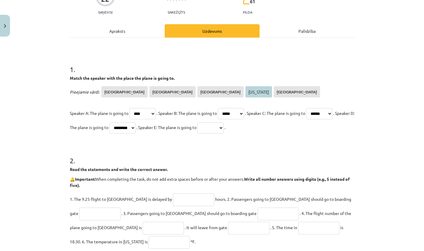
select select "********"
click at [216, 150] on h1 "2 ." at bounding box center [212, 155] width 285 height 18
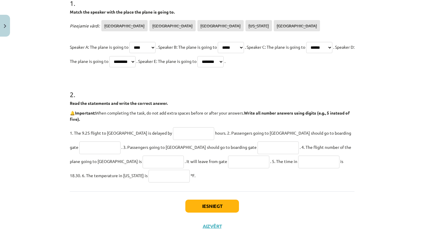
scroll to position [129, 0]
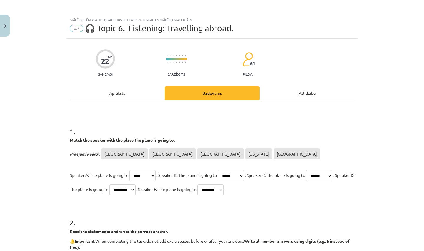
click at [114, 98] on div "Apraksts" at bounding box center [117, 92] width 95 height 13
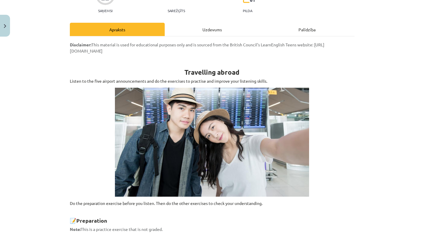
scroll to position [53, 0]
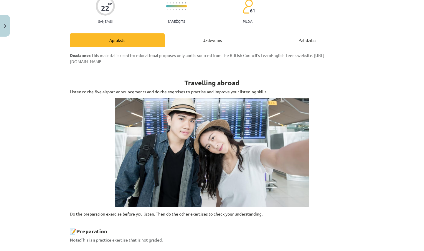
click at [213, 37] on div "Uzdevums" at bounding box center [212, 39] width 95 height 13
select select "****"
select select "*****"
select select "******"
select select "*********"
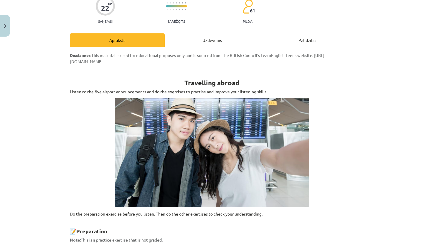
select select "********"
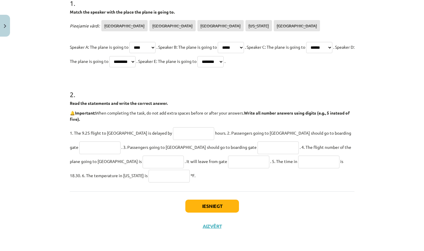
scroll to position [129, 0]
click at [173, 131] on input "text" at bounding box center [193, 133] width 41 height 13
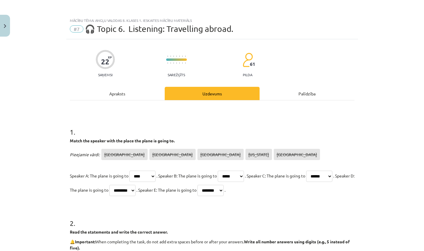
scroll to position [0, 0]
click at [124, 92] on div "Apraksts" at bounding box center [117, 93] width 95 height 13
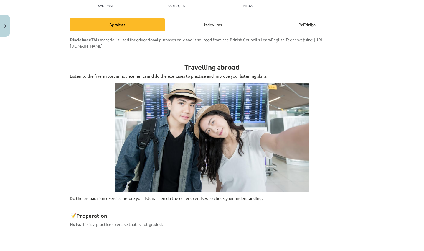
scroll to position [71, 0]
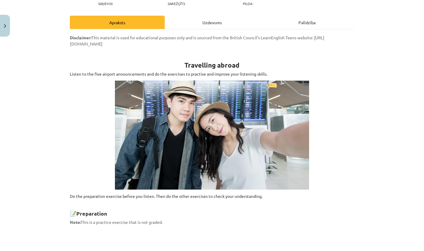
click at [210, 23] on div "Uzdevums" at bounding box center [212, 22] width 95 height 13
select select "****"
select select "*****"
select select "******"
select select "*********"
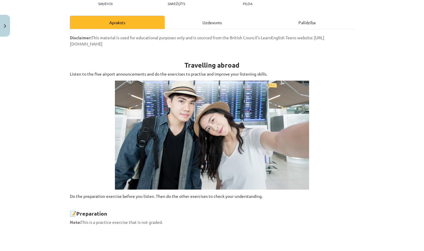
select select "********"
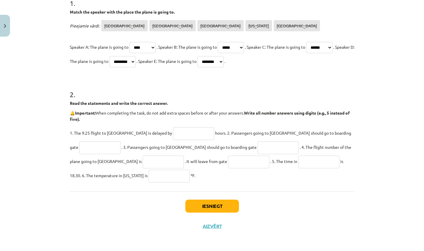
scroll to position [129, 0]
click at [173, 131] on input "text" at bounding box center [193, 133] width 41 height 13
paste input "*********"
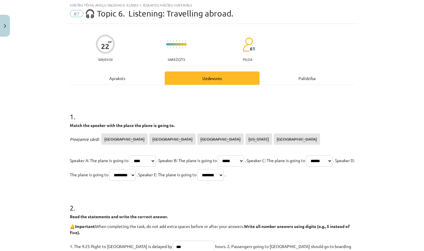
scroll to position [19, 0]
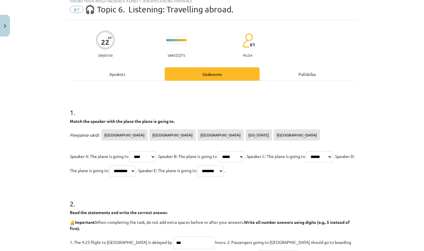
type input "***"
click at [134, 84] on div "1 . Match the speaker with the place the plane is going to. Pieejamie vārdi: To…" at bounding box center [212, 190] width 285 height 219
click at [132, 75] on div "Apraksts" at bounding box center [117, 73] width 95 height 13
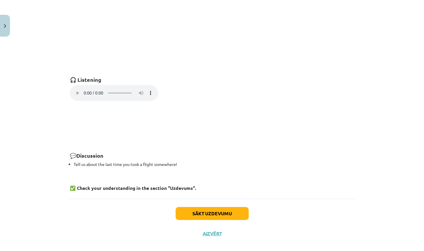
scroll to position [393, 0]
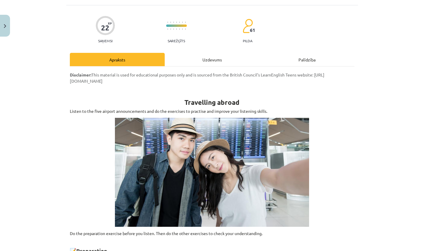
click at [212, 61] on div "Uzdevums" at bounding box center [212, 59] width 95 height 13
select select "****"
select select "*****"
select select "******"
select select "*********"
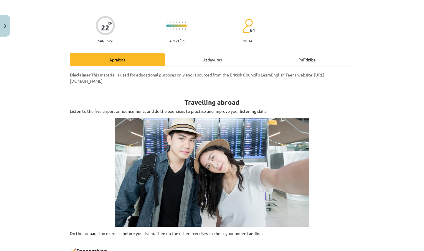
select select "********"
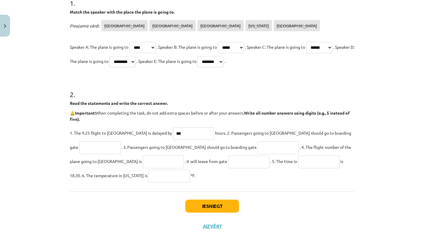
scroll to position [129, 0]
type input "**"
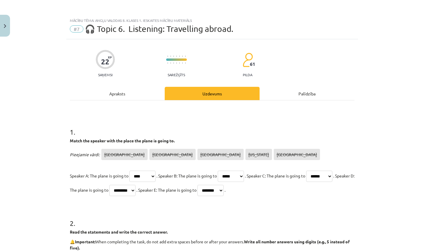
scroll to position [0, 0]
click at [121, 94] on div "Apraksts" at bounding box center [117, 93] width 95 height 13
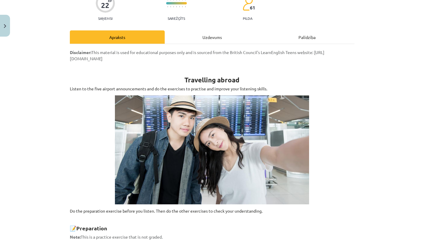
scroll to position [51, 0]
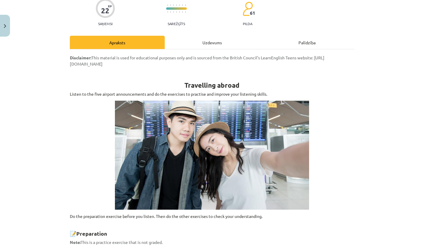
click at [209, 42] on div "Uzdevums" at bounding box center [212, 42] width 95 height 13
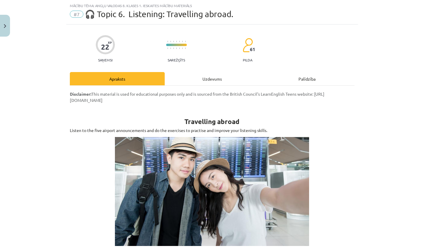
select select "****"
select select "*****"
select select "******"
select select "*********"
select select "********"
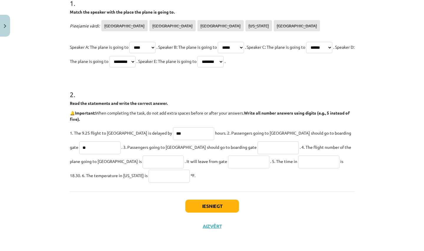
scroll to position [129, 0]
click at [143, 160] on input "text" at bounding box center [163, 161] width 41 height 13
type input "******"
type input "*"
click at [258, 147] on input "text" at bounding box center [278, 147] width 41 height 13
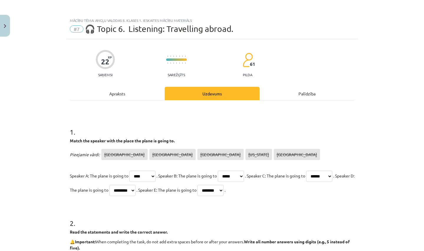
scroll to position [0, 0]
click at [115, 92] on div "Apraksts" at bounding box center [117, 93] width 95 height 13
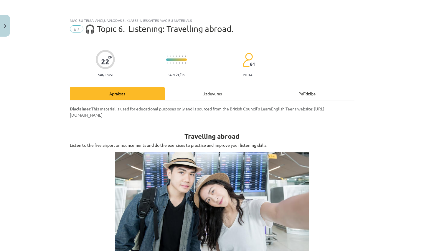
click at [207, 91] on div "Uzdevums" at bounding box center [212, 93] width 95 height 13
select select "****"
select select "*****"
select select "******"
select select "*********"
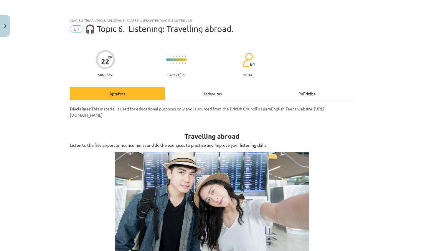
select select "********"
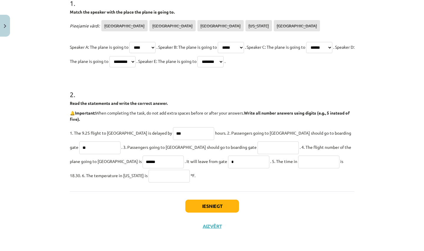
scroll to position [129, 0]
click at [258, 147] on input "**" at bounding box center [278, 147] width 41 height 13
type input "**"
click at [253, 167] on p "1. The 9.25 flight to Rome is delayed by *** hours. 2. Passengers going to Toky…" at bounding box center [212, 154] width 285 height 57
click at [298, 161] on input "text" at bounding box center [318, 161] width 41 height 13
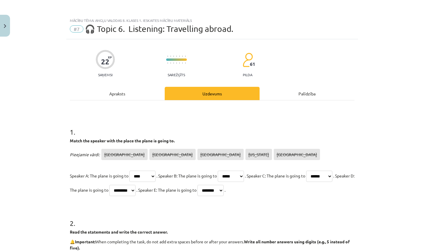
scroll to position [0, 0]
click at [119, 93] on div "Apraksts" at bounding box center [117, 93] width 95 height 13
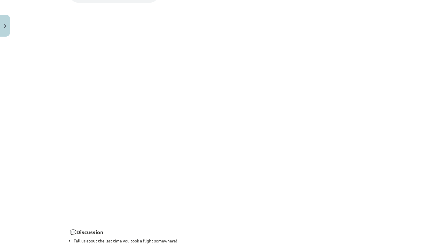
scroll to position [491, 0]
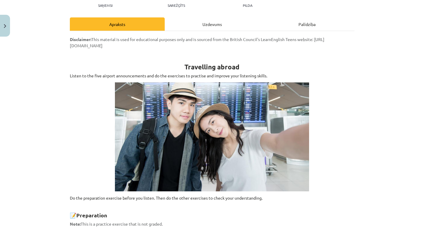
click at [209, 24] on div "Uzdevums" at bounding box center [212, 23] width 95 height 13
select select "****"
select select "*****"
select select "******"
select select "*********"
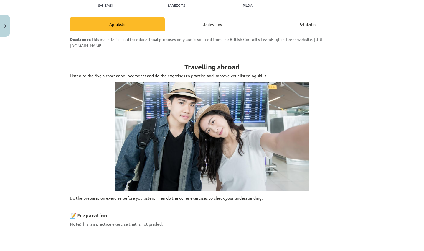
select select "********"
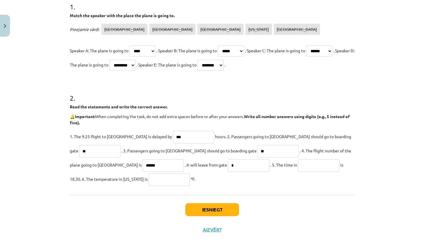
scroll to position [124, 0]
click at [96, 173] on p "1. The 9.25 flight to Rome is delayed by *** hours. 2. Passengers going to Toky…" at bounding box center [212, 158] width 285 height 57
click at [149, 180] on input "text" at bounding box center [169, 180] width 41 height 13
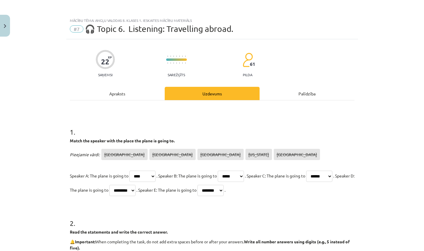
scroll to position [0, 0]
type input "**"
click at [124, 94] on div "Apraksts" at bounding box center [117, 93] width 95 height 13
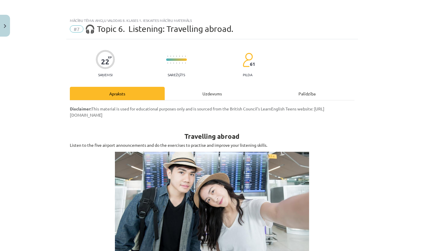
click at [217, 94] on div "Uzdevums" at bounding box center [212, 93] width 95 height 13
select select "****"
select select "*****"
select select "******"
select select "*********"
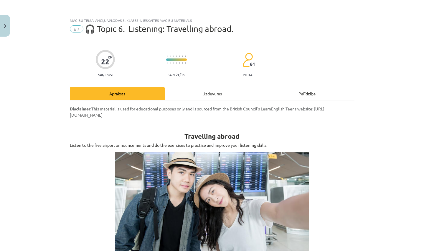
select select "********"
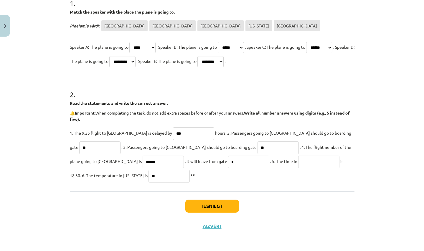
scroll to position [129, 0]
click at [298, 160] on input "text" at bounding box center [318, 161] width 41 height 13
type input "********"
click at [212, 203] on button "Iesniegt" at bounding box center [212, 205] width 54 height 13
click at [212, 204] on button "Iesniegt" at bounding box center [212, 205] width 54 height 13
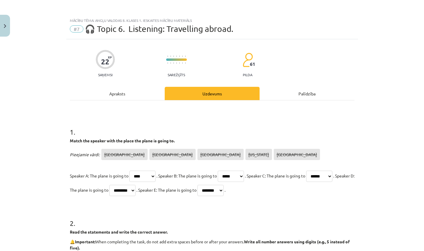
scroll to position [0, 0]
click at [114, 94] on div "Apraksts" at bounding box center [117, 93] width 95 height 13
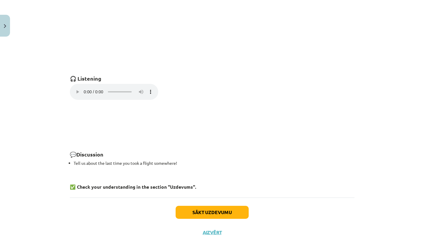
scroll to position [394, 0]
click at [210, 209] on button "Sākt uzdevumu" at bounding box center [212, 212] width 73 height 13
select select "****"
select select "*****"
select select "******"
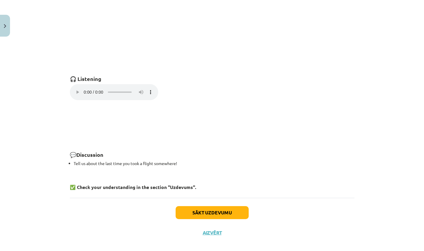
select select "*********"
select select "********"
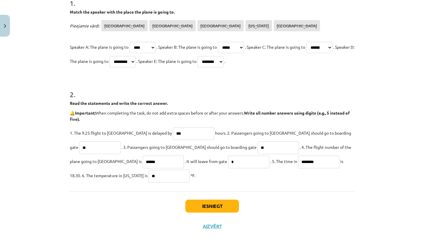
scroll to position [129, 0]
click at [211, 209] on button "Iesniegt" at bounding box center [212, 205] width 54 height 13
click at [210, 208] on button "Iesniegt" at bounding box center [212, 205] width 54 height 13
click at [209, 209] on button "Iesniegt" at bounding box center [212, 205] width 54 height 13
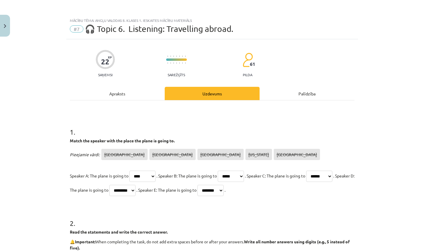
scroll to position [0, 0]
click at [119, 92] on div "Apraksts" at bounding box center [117, 93] width 95 height 13
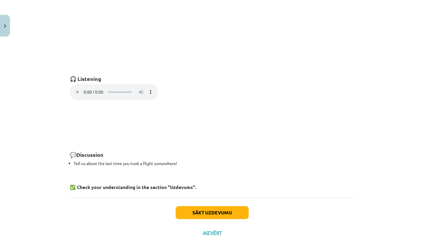
click at [209, 206] on button "Sākt uzdevumu" at bounding box center [212, 212] width 73 height 13
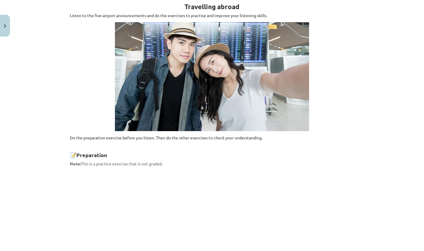
select select "****"
select select "*****"
select select "******"
select select "*********"
select select "********"
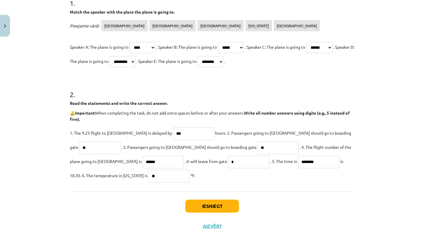
click at [209, 205] on button "Iesniegt" at bounding box center [212, 205] width 54 height 13
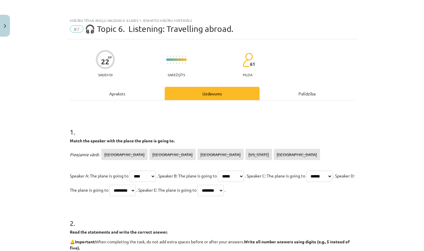
scroll to position [0, 0]
click at [250, 62] on span "61" at bounding box center [252, 63] width 5 height 5
click at [308, 94] on div "Palīdzība" at bounding box center [307, 93] width 95 height 13
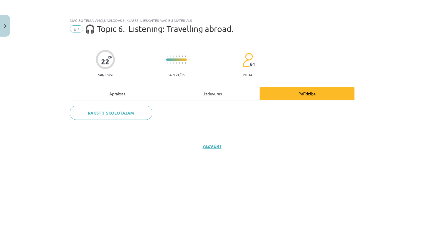
click at [213, 100] on hr at bounding box center [212, 100] width 285 height 0
click at [213, 92] on div "Uzdevums" at bounding box center [212, 93] width 95 height 13
select select "****"
select select "*****"
select select "******"
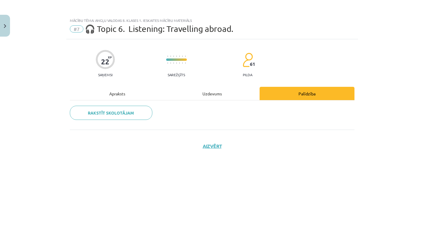
select select "*********"
select select "********"
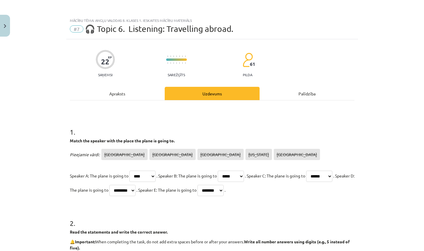
click at [120, 93] on div "Apraksts" at bounding box center [117, 93] width 95 height 13
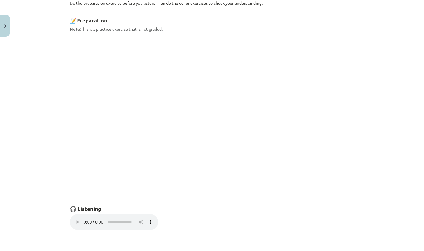
scroll to position [255, 0]
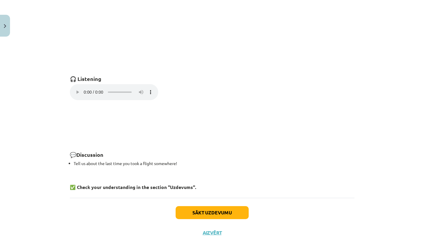
click at [209, 206] on button "Sākt uzdevumu" at bounding box center [212, 212] width 73 height 13
select select "****"
select select "*****"
select select "******"
select select "*********"
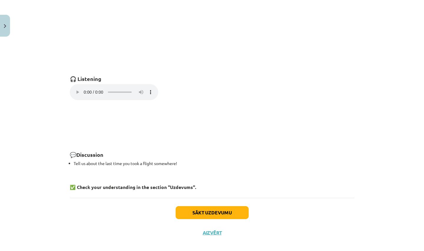
select select "********"
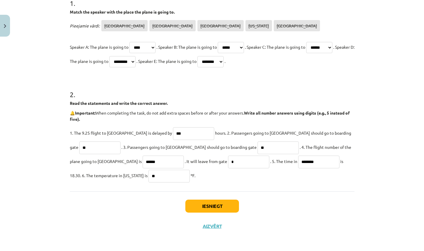
scroll to position [129, 0]
click at [209, 205] on button "Iesniegt" at bounding box center [212, 205] width 54 height 13
click at [213, 210] on button "Iesniegt" at bounding box center [212, 205] width 54 height 13
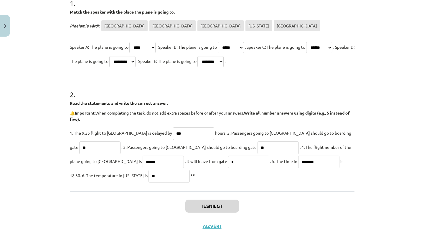
click at [213, 210] on button "Iesniegt" at bounding box center [212, 205] width 54 height 13
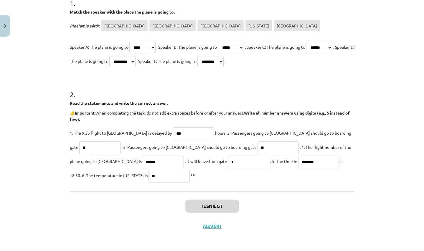
click at [213, 210] on button "Iesniegt" at bounding box center [212, 205] width 54 height 13
click at [212, 224] on button "Aizvērt" at bounding box center [212, 226] width 22 height 6
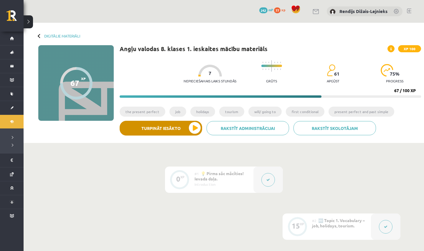
click at [167, 128] on button "Turpināt iesākto" at bounding box center [161, 128] width 83 height 15
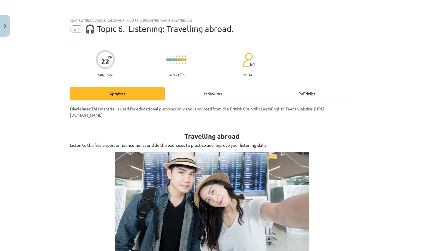
click at [209, 92] on div "Uzdevums" at bounding box center [212, 93] width 95 height 13
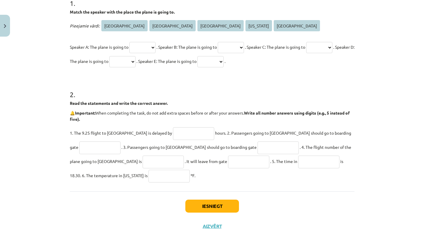
click at [173, 134] on input "text" at bounding box center [193, 133] width 41 height 13
type input "***"
type input "**"
type input "*"
click at [143, 160] on input "text" at bounding box center [163, 161] width 41 height 13
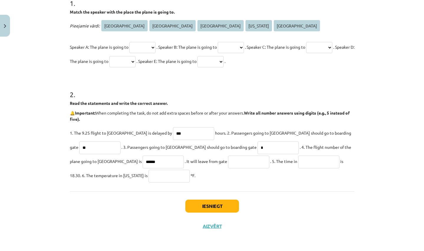
type input "******"
type input "*"
click at [258, 148] on input "*" at bounding box center [278, 147] width 41 height 13
type input "**"
click at [298, 162] on input "text" at bounding box center [318, 161] width 41 height 13
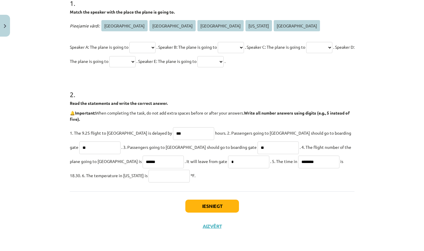
type input "********"
click at [149, 176] on input "text" at bounding box center [169, 176] width 41 height 13
type input "**"
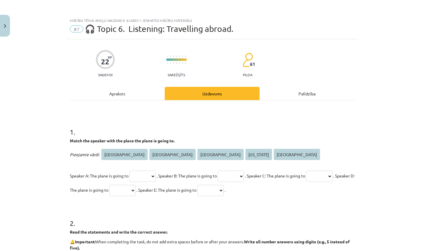
scroll to position [0, 0]
click at [121, 96] on div "Apraksts" at bounding box center [117, 93] width 95 height 13
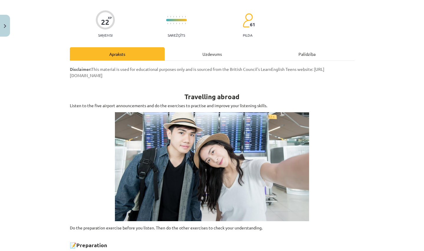
scroll to position [34, 0]
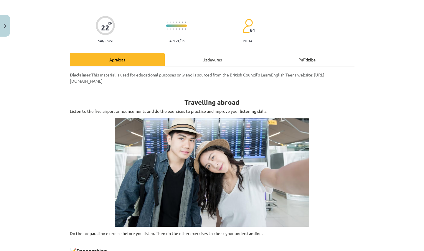
click at [218, 61] on div "Uzdevums" at bounding box center [212, 59] width 95 height 13
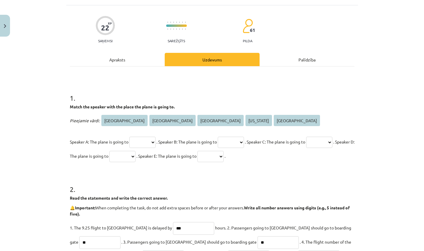
scroll to position [15, 0]
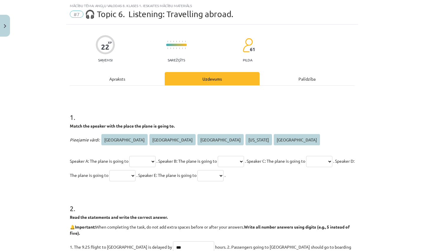
select select "****"
click at [244, 160] on select "***** **** ********* ******** ******" at bounding box center [231, 161] width 26 height 11
select select "*****"
select select "******"
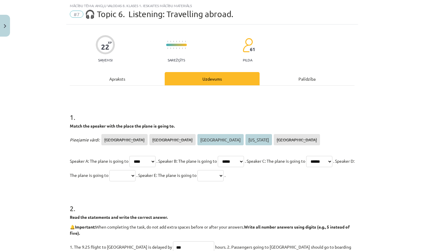
select select "*********"
select select "********"
click at [209, 199] on h1 "2 ." at bounding box center [212, 203] width 285 height 18
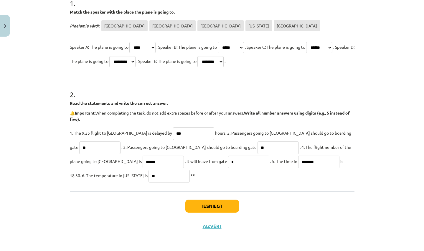
scroll to position [129, 0]
click at [207, 205] on button "Iesniegt" at bounding box center [212, 205] width 54 height 13
click at [204, 203] on button "Iesniegt" at bounding box center [212, 205] width 54 height 13
click at [200, 204] on button "Iesniegt" at bounding box center [212, 205] width 54 height 13
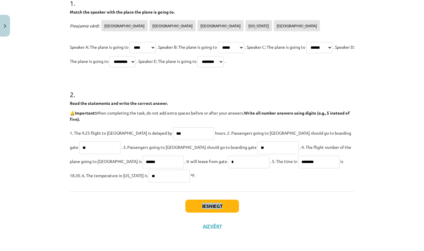
click at [200, 204] on button "Iesniegt" at bounding box center [212, 205] width 54 height 13
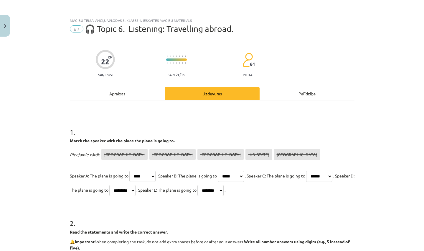
scroll to position [0, 0]
click at [89, 30] on span "🎧 Topic 6. Listening: Travelling abroad." at bounding box center [159, 29] width 149 height 10
click at [93, 31] on span "🎧 Topic 6. Listening: Travelling abroad." at bounding box center [159, 29] width 149 height 10
click at [111, 94] on div "Apraksts" at bounding box center [117, 93] width 95 height 13
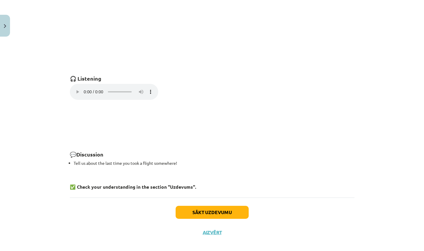
scroll to position [394, 0]
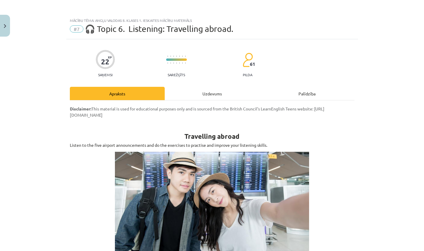
scroll to position [0, 0]
click at [215, 97] on div "Uzdevums" at bounding box center [212, 93] width 95 height 13
select select "****"
select select "*****"
select select "******"
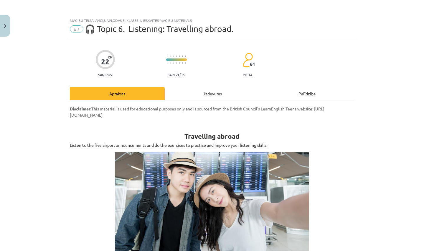
select select "*********"
select select "********"
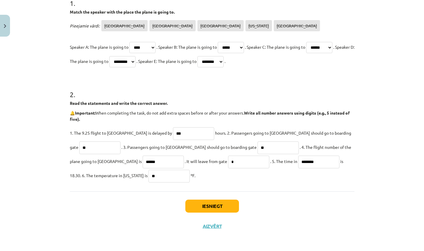
scroll to position [129, 0]
click at [203, 201] on button "Iesniegt" at bounding box center [212, 205] width 54 height 13
click at [216, 203] on button "Iesniegt" at bounding box center [212, 205] width 54 height 13
click at [5, 24] on img "Close" at bounding box center [5, 26] width 2 height 4
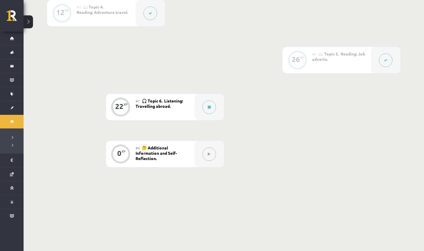
scroll to position [353, 0]
click at [207, 108] on button at bounding box center [210, 108] width 14 height 14
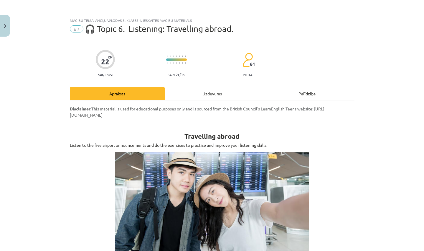
click at [206, 93] on div "Uzdevums" at bounding box center [212, 93] width 95 height 13
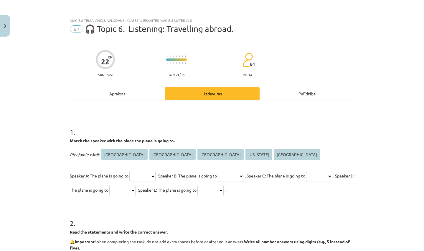
scroll to position [0, 0]
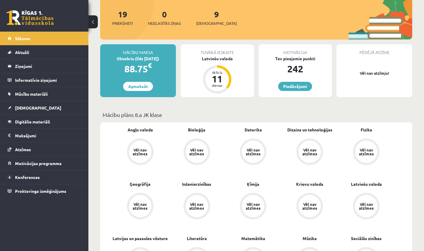
scroll to position [66, 0]
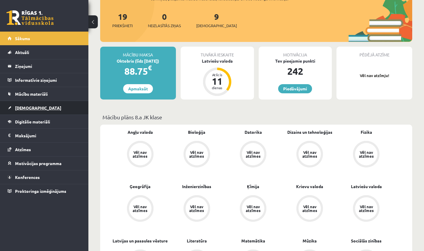
click at [22, 108] on span "[DEMOGRAPHIC_DATA]" at bounding box center [38, 107] width 46 height 5
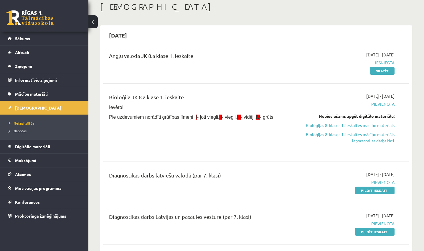
scroll to position [23, 0]
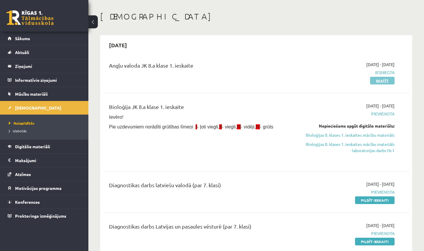
click at [382, 80] on link "Skatīt" at bounding box center [382, 81] width 24 height 8
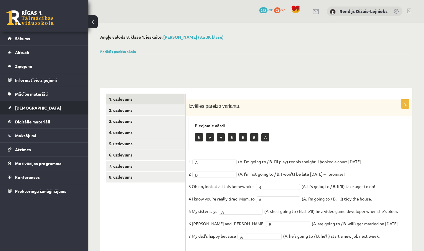
click at [26, 107] on span "[DEMOGRAPHIC_DATA]" at bounding box center [38, 107] width 46 height 5
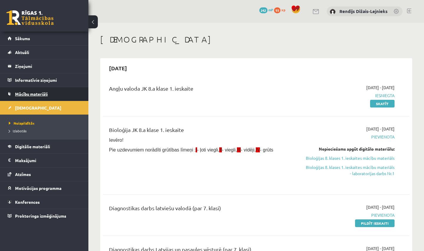
click at [38, 92] on span "Mācību materiāli" at bounding box center [31, 93] width 33 height 5
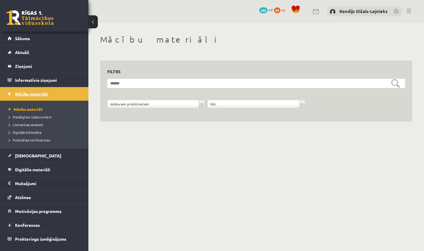
click at [28, 96] on link "Mācību materiāli" at bounding box center [44, 94] width 73 height 14
click at [27, 109] on span "Mācību materiāli" at bounding box center [26, 109] width 34 height 5
click at [27, 119] on link "Pieslēgties Uzdevumiem" at bounding box center [46, 116] width 74 height 5
click at [32, 108] on span "Mācību materiāli" at bounding box center [24, 109] width 30 height 5
click at [26, 156] on span "[DEMOGRAPHIC_DATA]" at bounding box center [38, 155] width 46 height 5
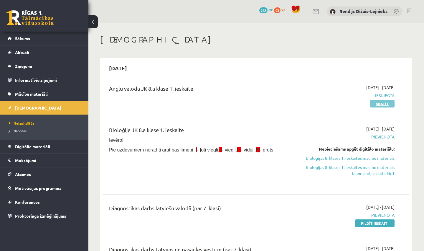
click at [379, 104] on link "Skatīt" at bounding box center [382, 104] width 24 height 8
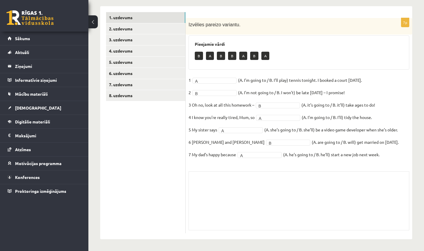
scroll to position [80, 0]
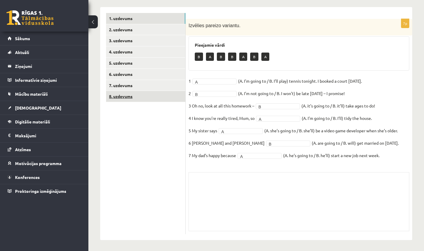
click at [124, 95] on link "8. uzdevums" at bounding box center [145, 96] width 79 height 11
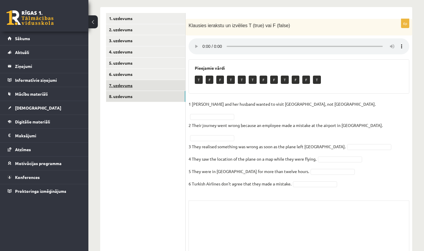
click at [123, 84] on link "7. uzdevums" at bounding box center [145, 85] width 79 height 11
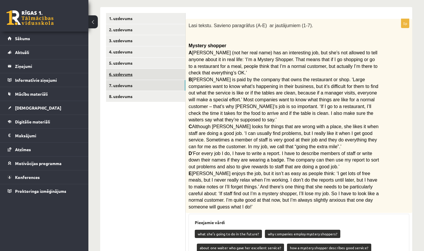
click at [124, 73] on link "6. uzdevums" at bounding box center [145, 74] width 79 height 11
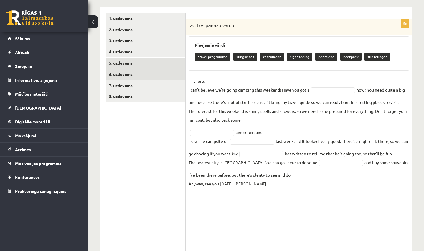
click at [123, 63] on link "5. uzdevums" at bounding box center [145, 62] width 79 height 11
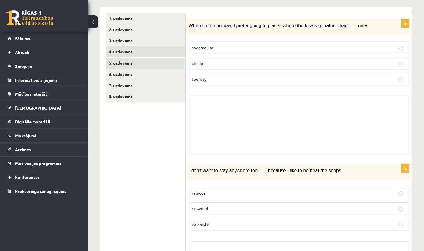
click at [121, 50] on link "4. uzdevums" at bounding box center [145, 51] width 79 height 11
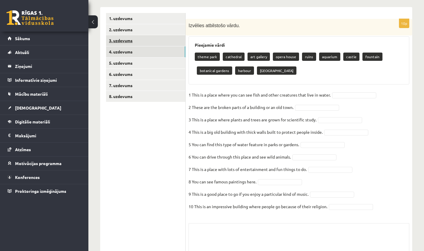
click at [123, 40] on link "3. uzdevums" at bounding box center [145, 40] width 79 height 11
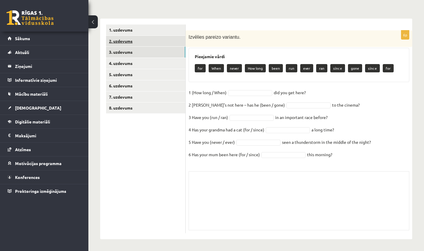
scroll to position [68, 0]
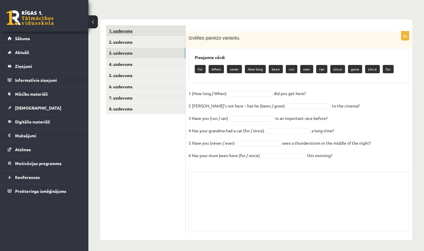
click at [125, 30] on link "1. uzdevums" at bounding box center [145, 30] width 79 height 11
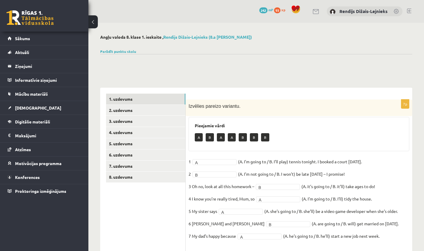
scroll to position [0, 0]
